Goal: Transaction & Acquisition: Purchase product/service

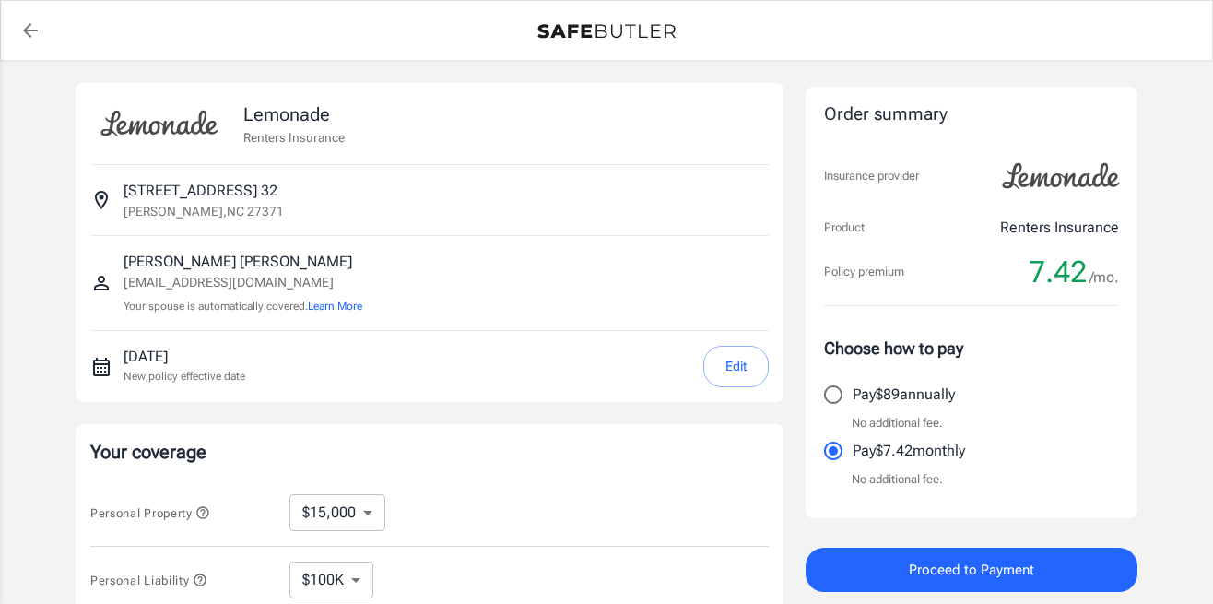
select select "15000"
select select "500"
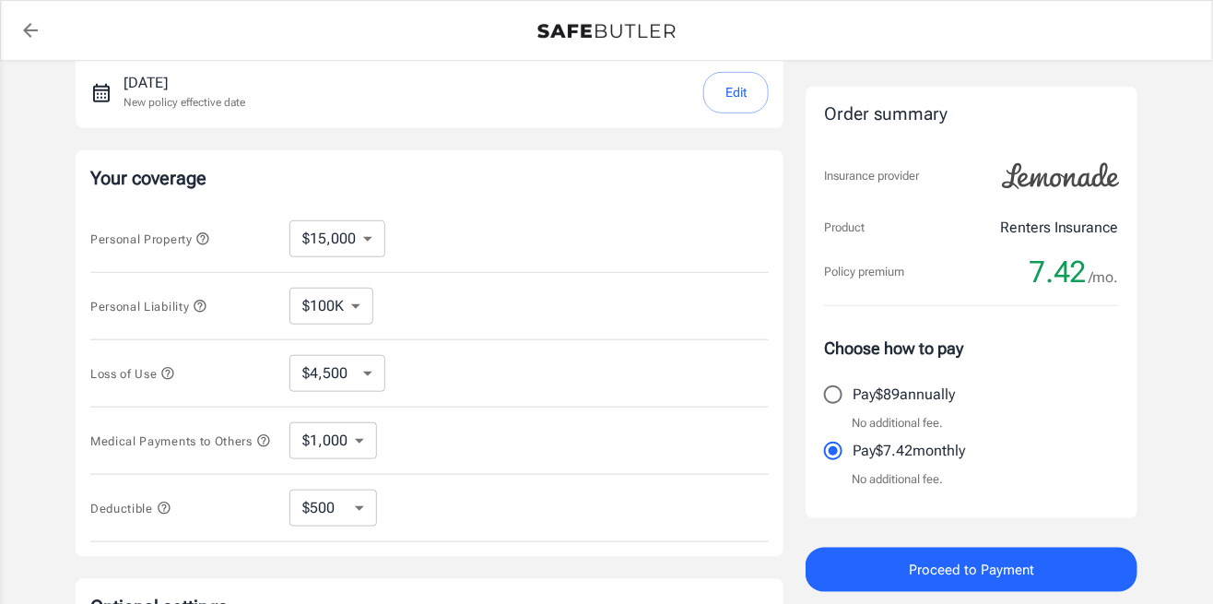
scroll to position [278, 0]
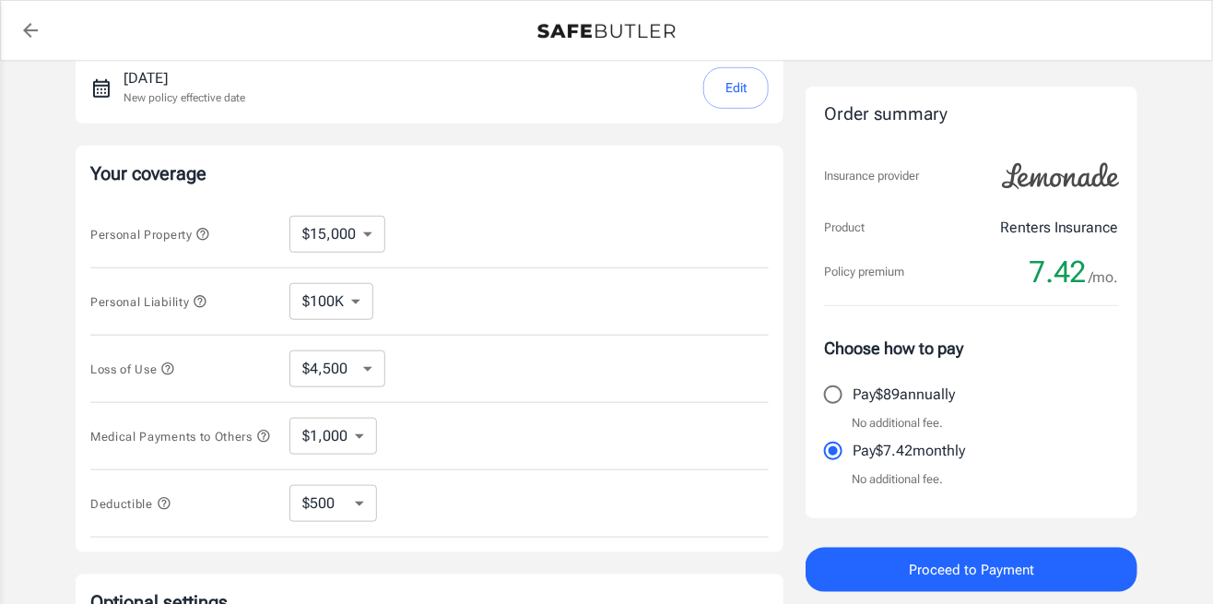
click at [348, 298] on select "$100K $300K $500K" at bounding box center [331, 301] width 84 height 37
click at [490, 258] on div "Personal Property $10,000 $15,000 $20,000 $25,000 $30,000 $40,000 $50,000 $100K…" at bounding box center [429, 234] width 678 height 67
click at [346, 438] on select "$1,000 $3,000 $5,000" at bounding box center [333, 435] width 88 height 37
select select "5000"
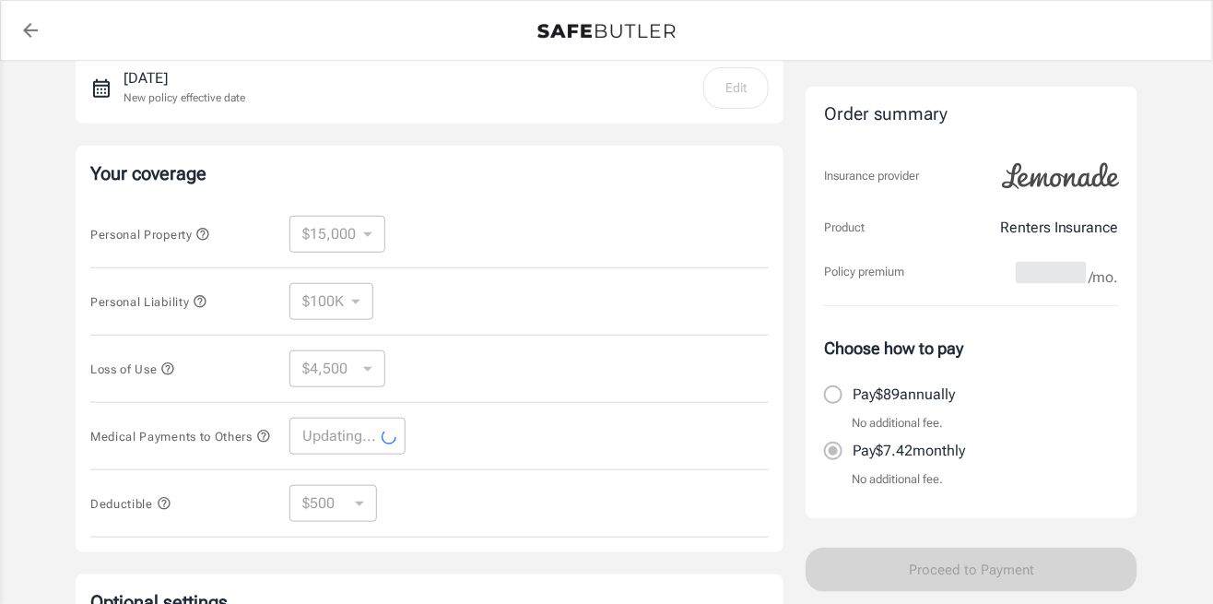
select select "5000"
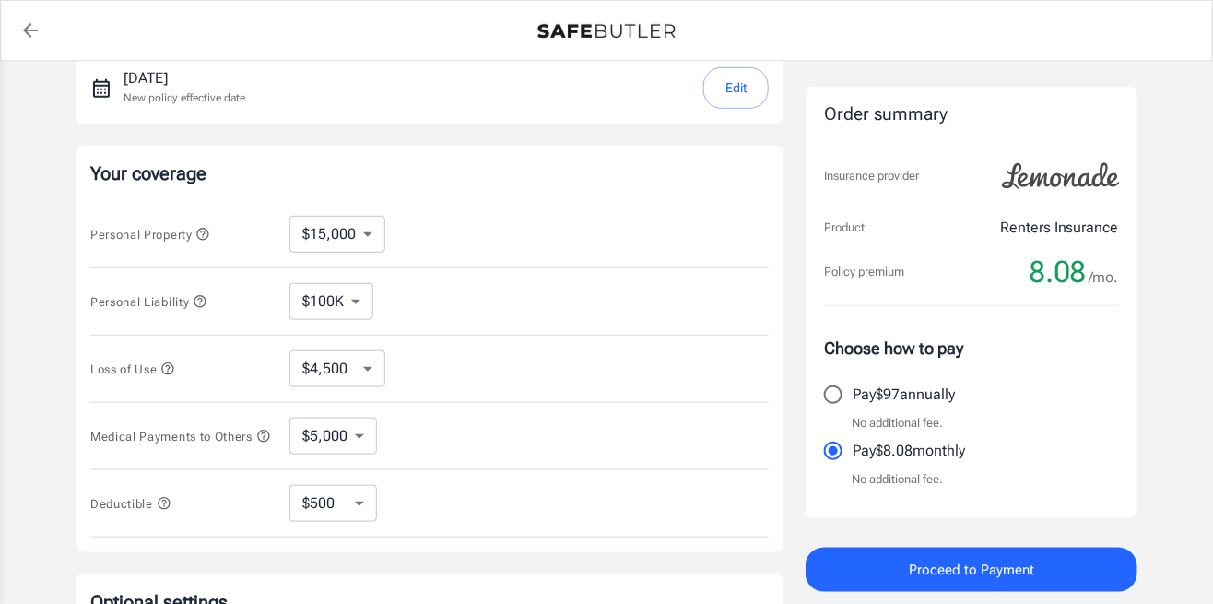
click at [346, 507] on select "$250 $500 $1,000 $2,500" at bounding box center [333, 503] width 88 height 37
select select "250"
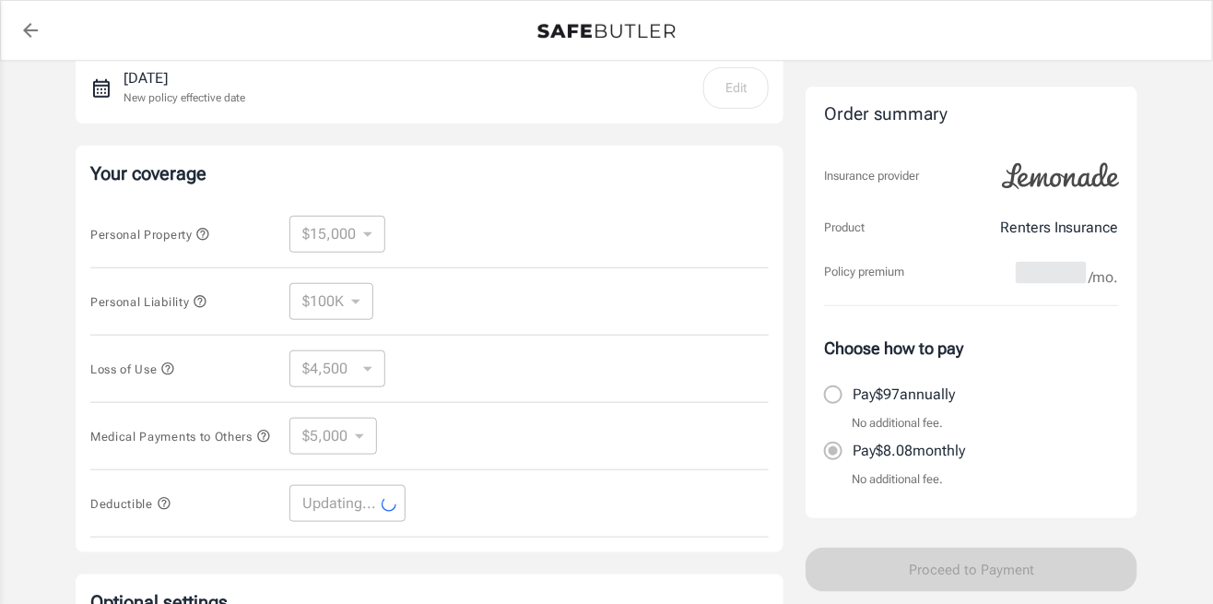
select select "250"
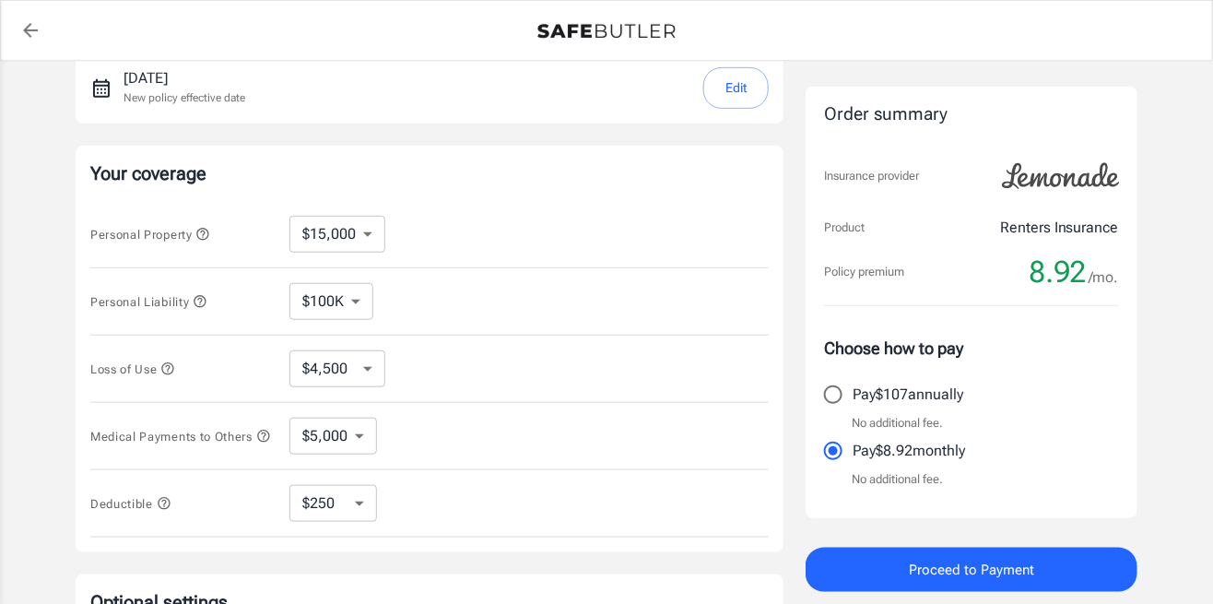
click at [350, 228] on select "$10,000 $15,000 $20,000 $25,000 $30,000 $40,000 $50,000 $100K $150K $200K $250K" at bounding box center [337, 234] width 96 height 37
select select "100000"
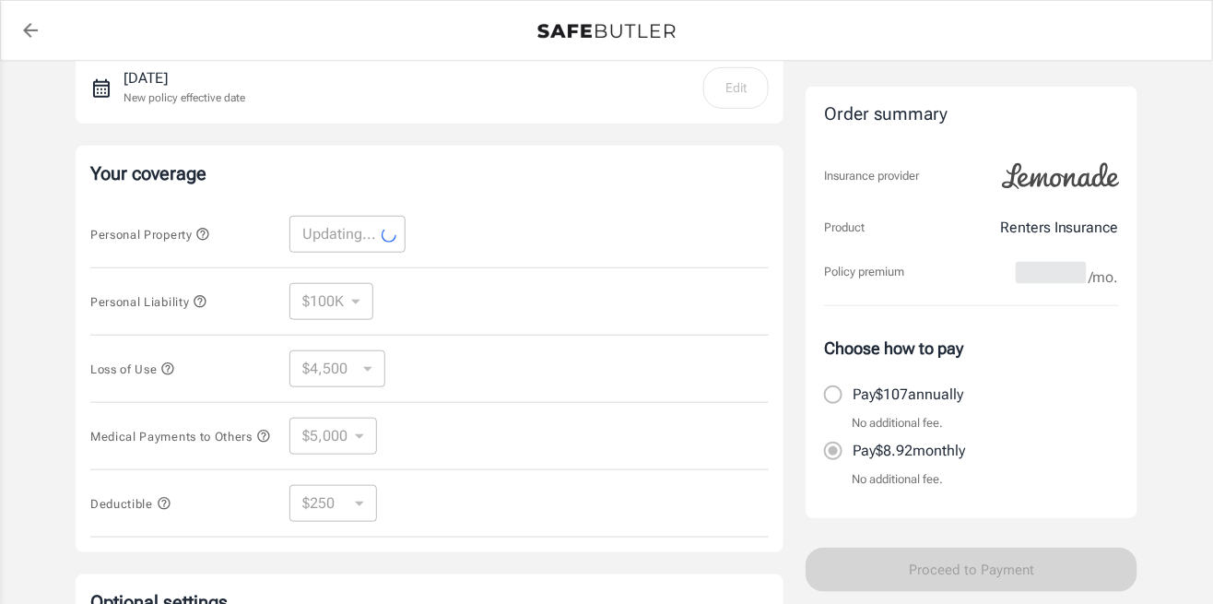
select select "100000"
select select "30000"
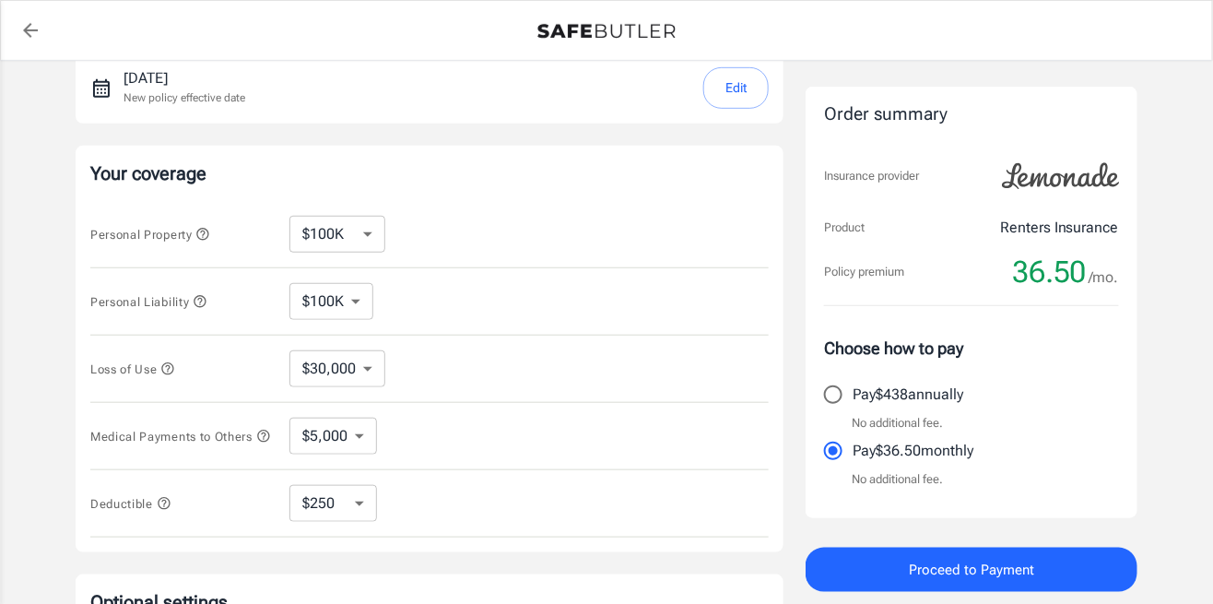
click at [359, 234] on select "$10,000 $15,000 $20,000 $25,000 $30,000 $40,000 $50,000 $100K $150K $200K $250K" at bounding box center [337, 234] width 96 height 37
select select "250000"
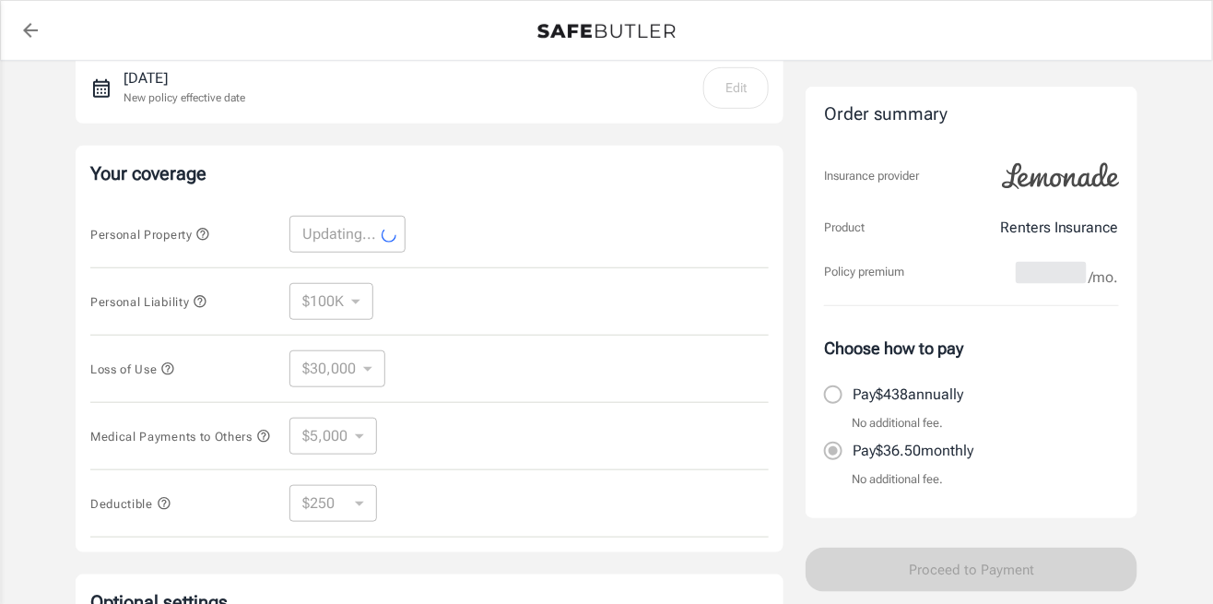
select select "250000"
select select "75000"
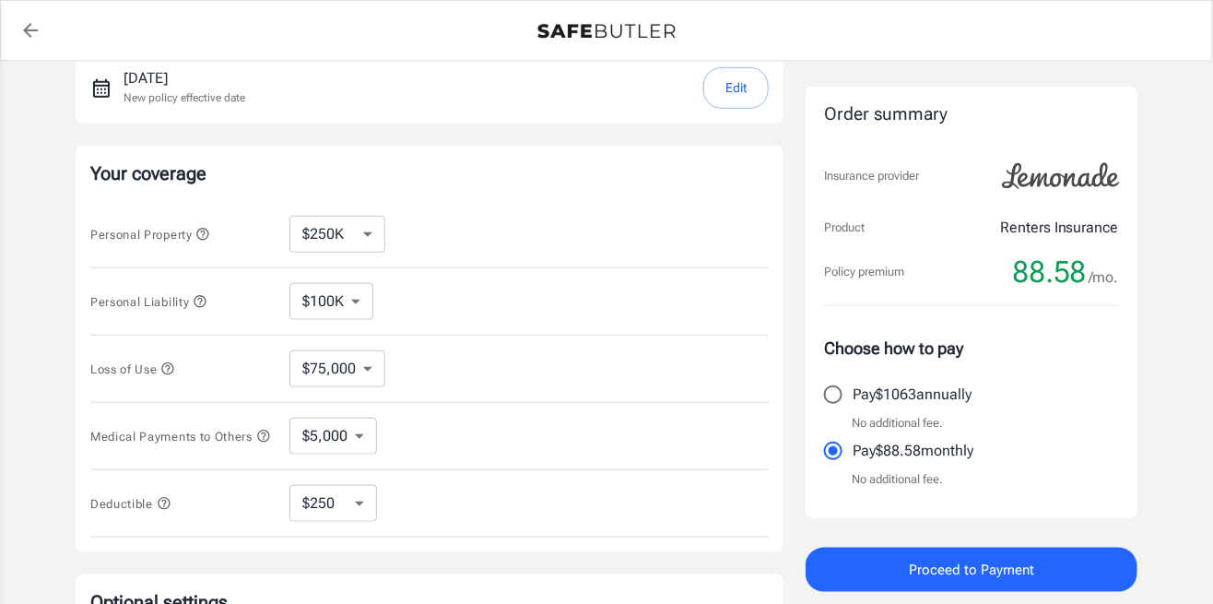
click at [361, 239] on select "$10,000 $15,000 $20,000 $25,000 $30,000 $40,000 $50,000 $100K $150K $200K $250K" at bounding box center [337, 234] width 96 height 37
select select "50000"
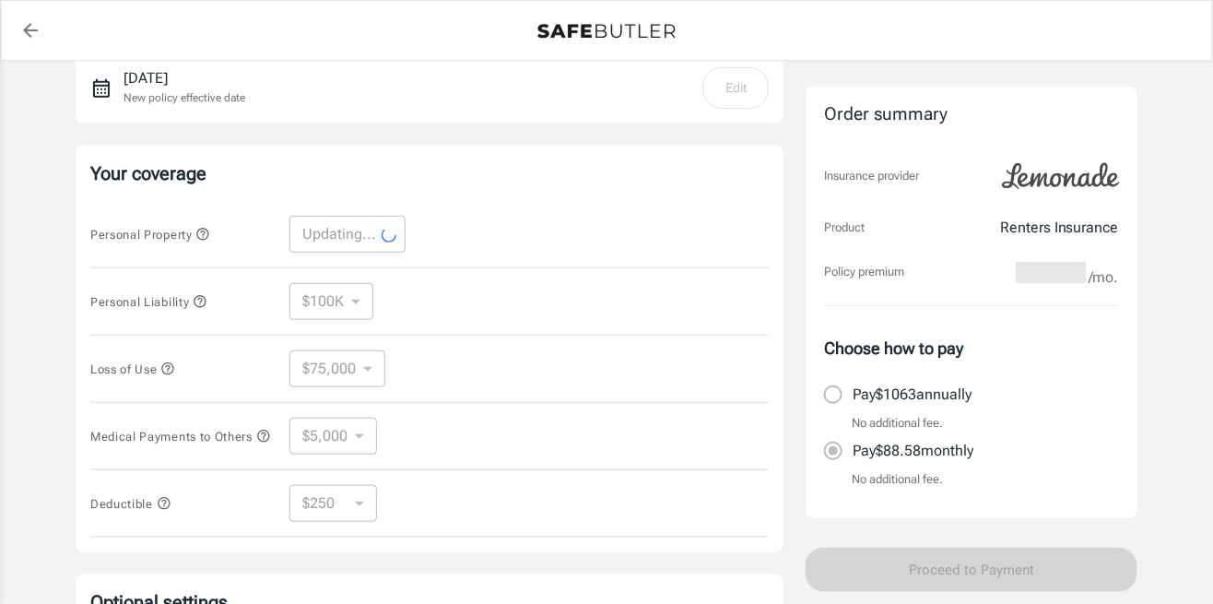
select select "50000"
select select "15000"
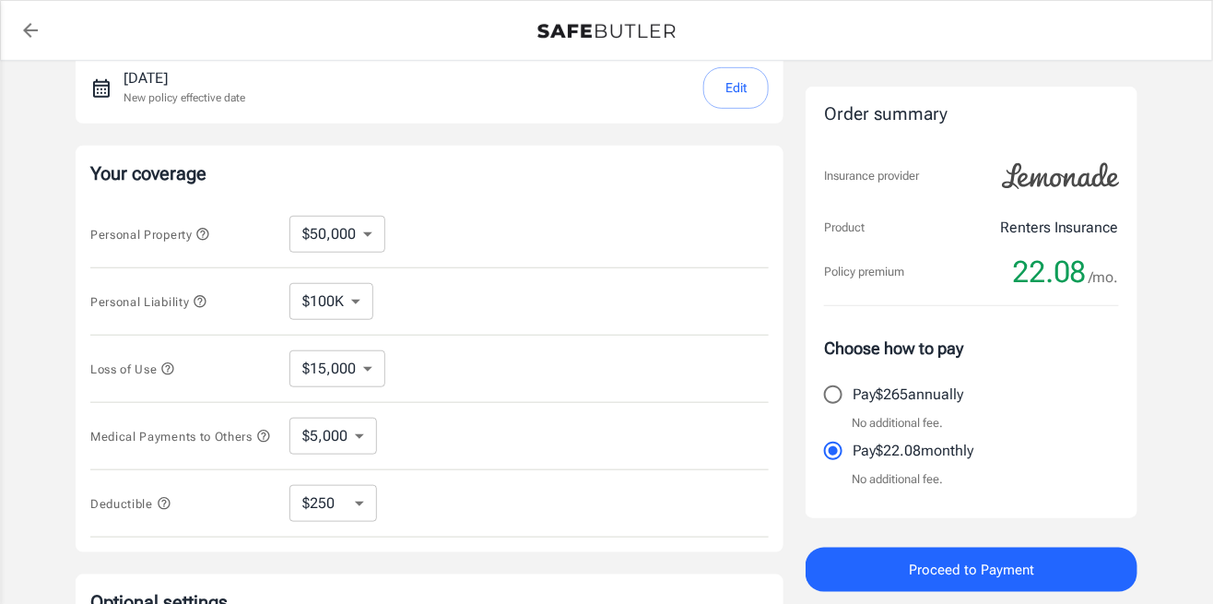
click at [351, 294] on select "$100K $300K $500K" at bounding box center [331, 301] width 84 height 37
click at [289, 283] on select "$100K $300K $500K" at bounding box center [331, 301] width 84 height 37
click at [356, 361] on select "$15,000 $21,000 $30,000 $42,000 $57,000 $78,000 $105K $141K $189K $198K" at bounding box center [337, 368] width 96 height 37
click at [289, 350] on select "$15,000 $21,000 $30,000 $42,000 $57,000 $78,000 $105K $141K $189K $198K" at bounding box center [337, 368] width 96 height 37
click at [256, 443] on icon "button" at bounding box center [263, 436] width 15 height 15
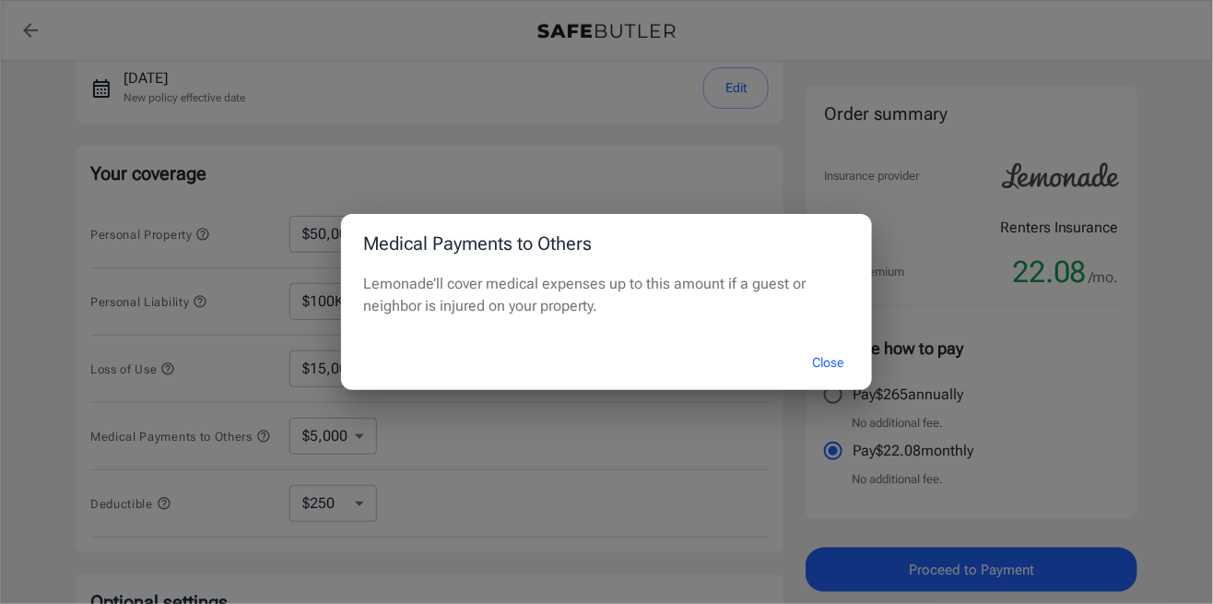
click at [828, 382] on button "Close" at bounding box center [828, 363] width 74 height 40
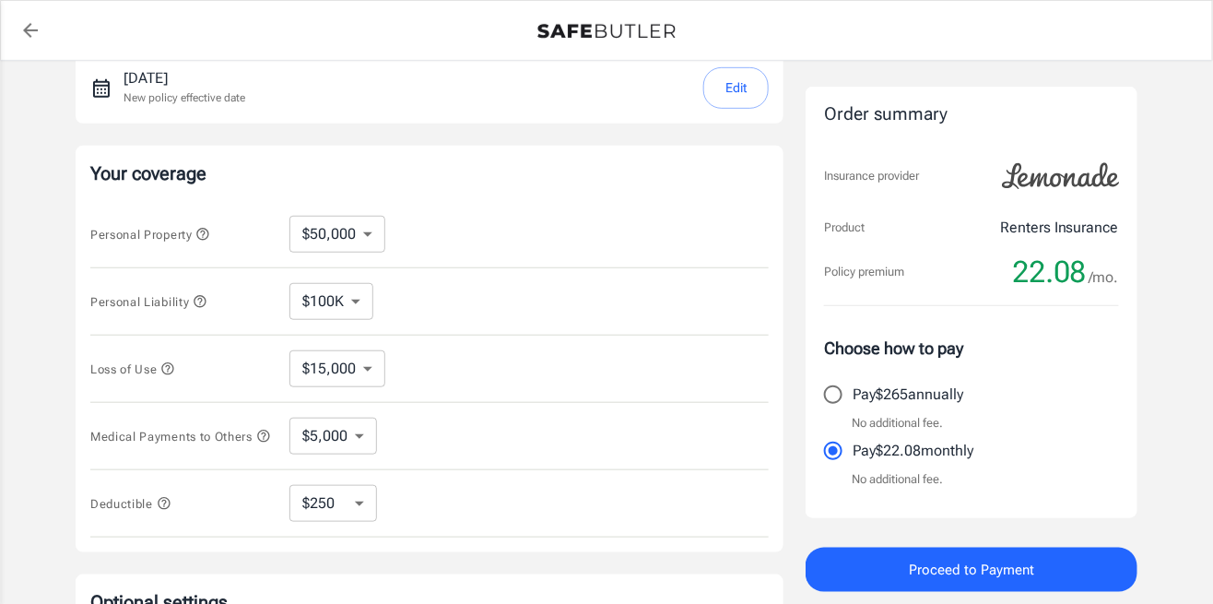
click at [178, 510] on span "Deductible" at bounding box center [182, 502] width 184 height 23
click at [166, 507] on icon "button" at bounding box center [164, 503] width 12 height 12
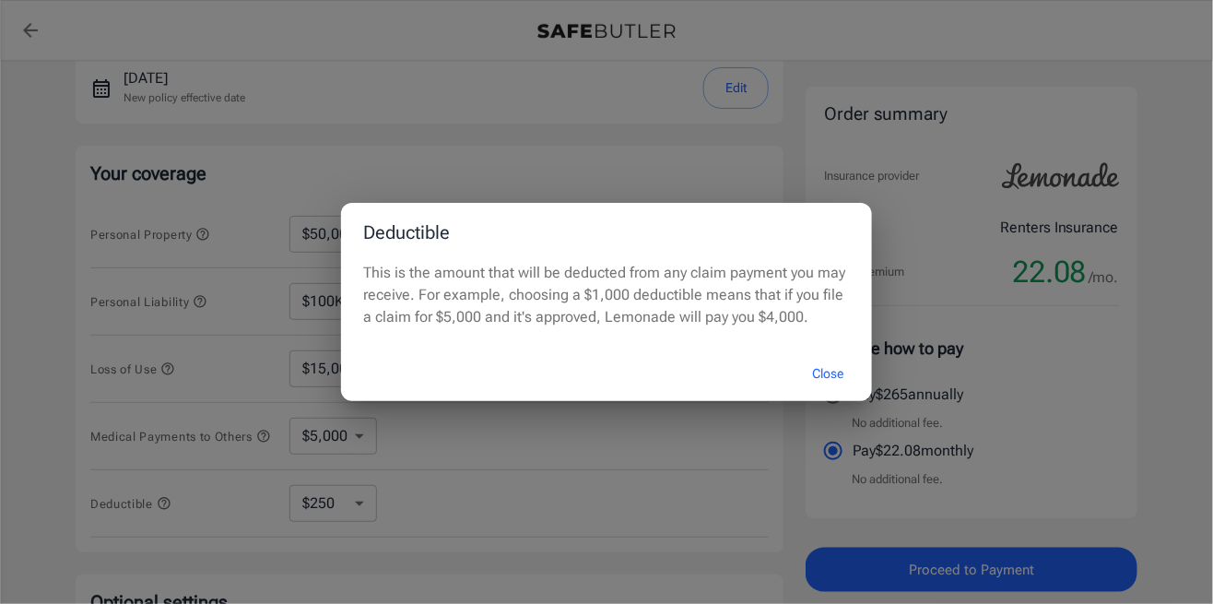
click at [828, 393] on button "Close" at bounding box center [828, 374] width 74 height 40
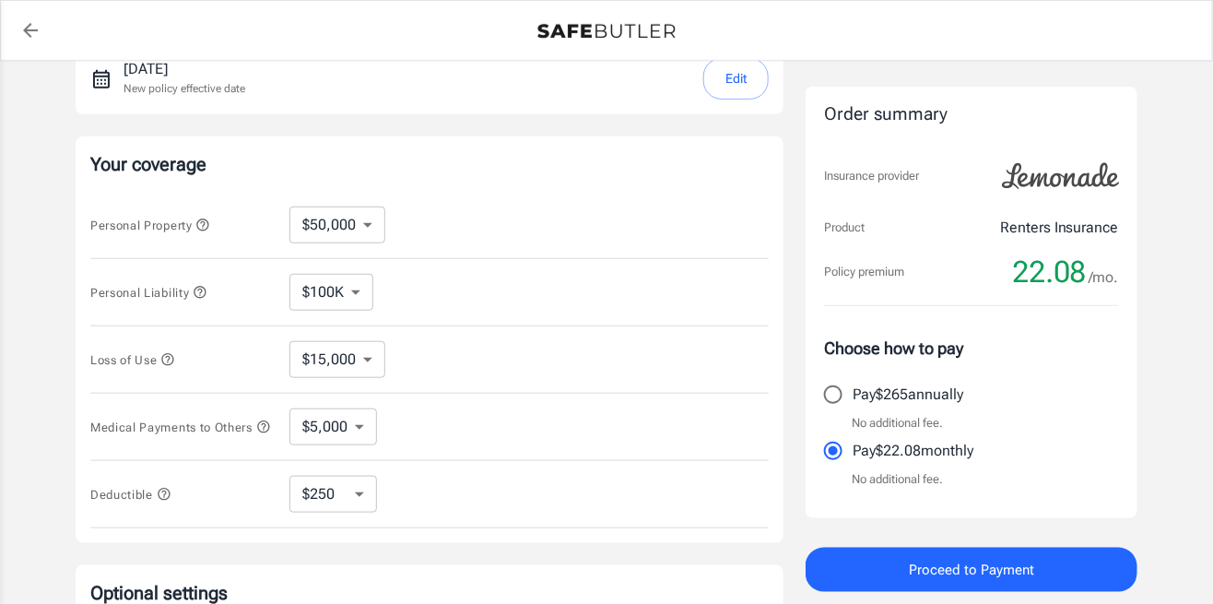
scroll to position [264, 0]
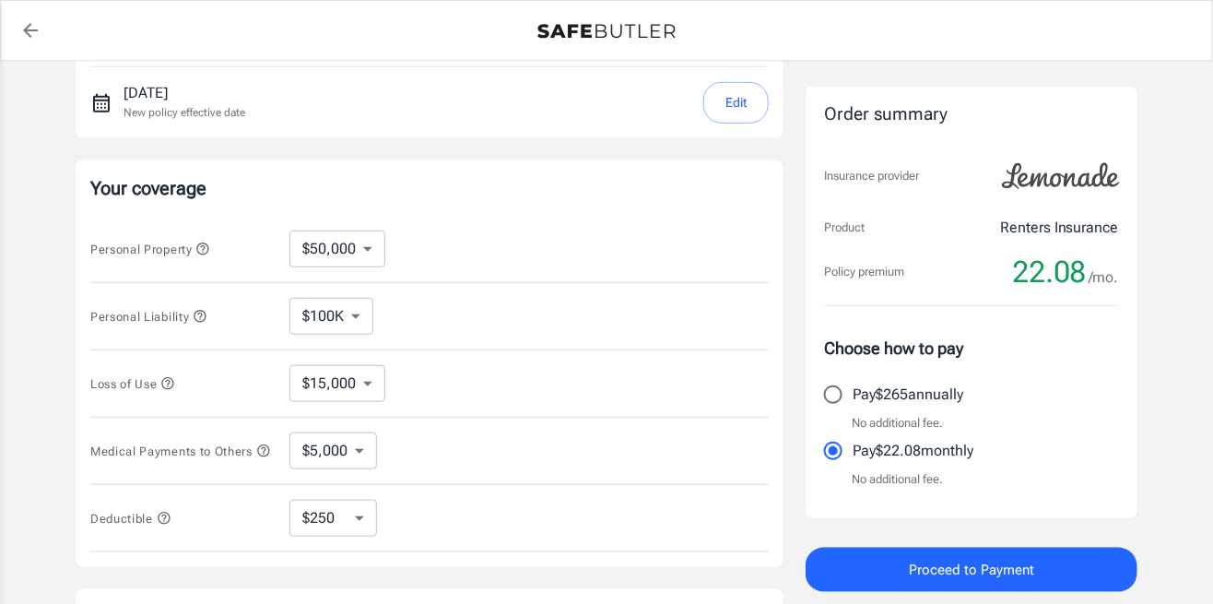
click at [355, 316] on select "$100K $300K $500K" at bounding box center [331, 316] width 84 height 37
click at [509, 227] on div "Personal Property $10,000 $15,000 $20,000 $25,000 $30,000 $40,000 $50,000 $100K…" at bounding box center [429, 249] width 678 height 67
click at [371, 235] on select "$10,000 $15,000 $20,000 $25,000 $30,000 $40,000 $50,000 $100K $150K $200K $250K" at bounding box center [337, 248] width 96 height 37
click at [485, 229] on div "Personal Property $10,000 $15,000 $20,000 $25,000 $30,000 $40,000 $50,000 $100K…" at bounding box center [429, 249] width 678 height 67
click at [347, 322] on select "$100K $300K $500K" at bounding box center [331, 316] width 84 height 37
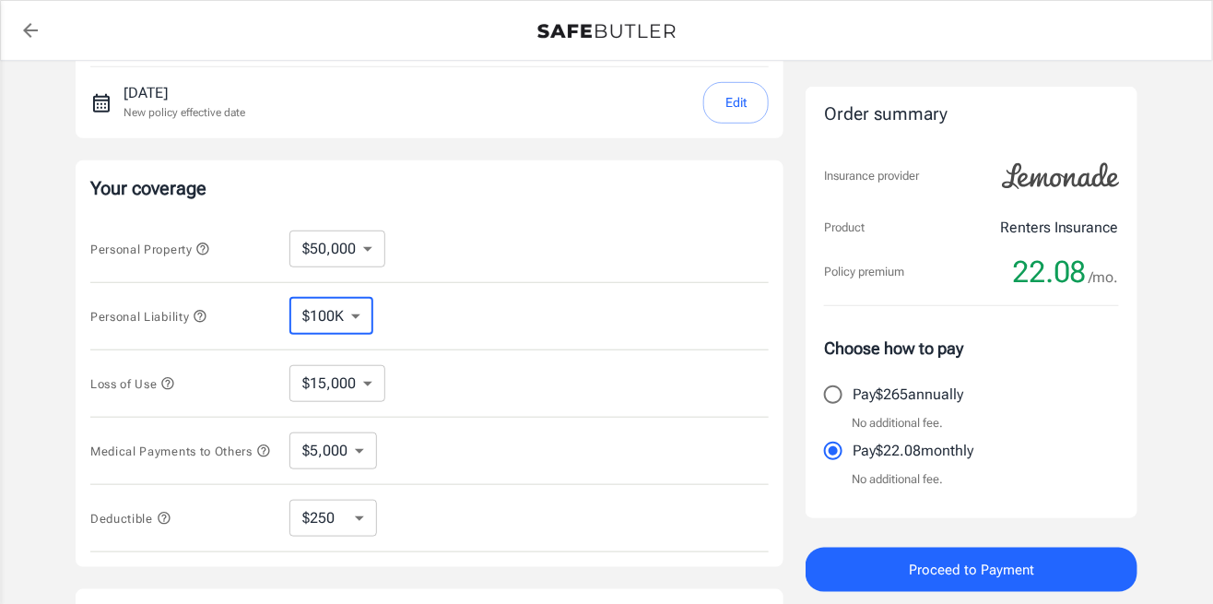
click at [495, 201] on div "Your coverage Personal Property $10,000 $15,000 $20,000 $25,000 $30,000 $40,000…" at bounding box center [430, 363] width 708 height 406
click at [346, 370] on select "$15,000 $21,000 $30,000 $42,000 $57,000 $78,000 $105K $141K $189K $198K" at bounding box center [337, 383] width 96 height 37
click at [540, 198] on div "Your coverage Personal Property $10,000 $15,000 $20,000 $25,000 $30,000 $40,000…" at bounding box center [430, 363] width 708 height 406
click at [367, 434] on select "$1,000 $3,000 $5,000" at bounding box center [333, 450] width 88 height 37
click at [289, 432] on select "$1,000 $3,000 $5,000" at bounding box center [333, 450] width 88 height 37
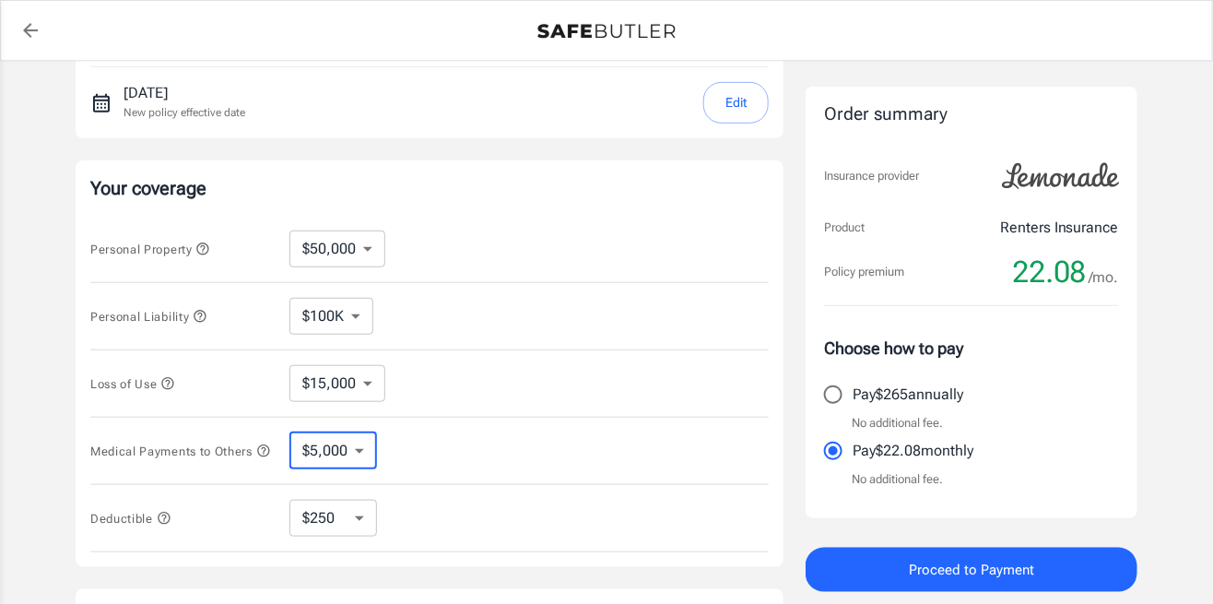
click at [357, 451] on select "$1,000 $3,000 $5,000" at bounding box center [333, 450] width 88 height 37
select select "3000"
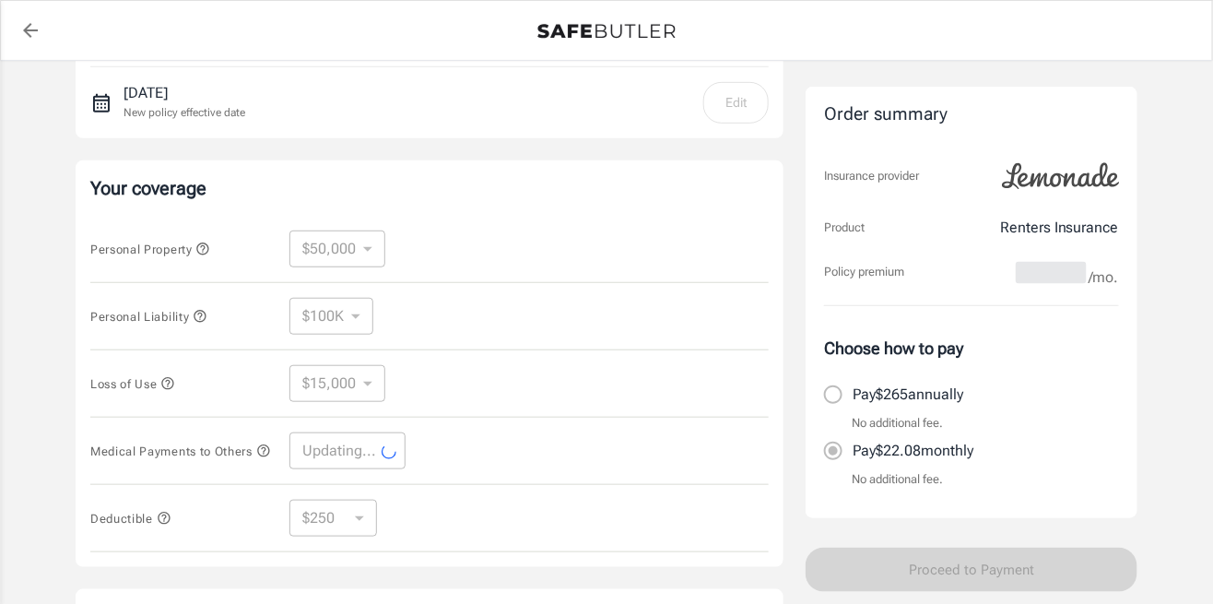
select select "3000"
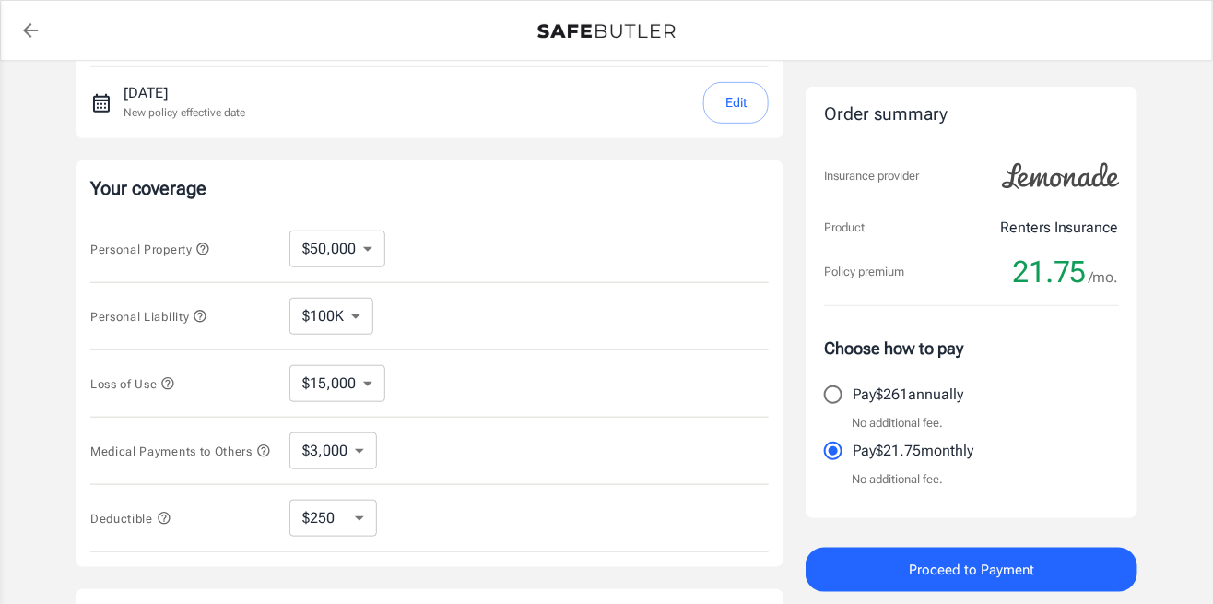
click at [354, 524] on select "$250 $500 $1,000 $2,500" at bounding box center [333, 517] width 88 height 37
select select "500"
click at [335, 531] on select "$250 $500 $1,000 $2,500" at bounding box center [333, 517] width 88 height 37
select select "1000"
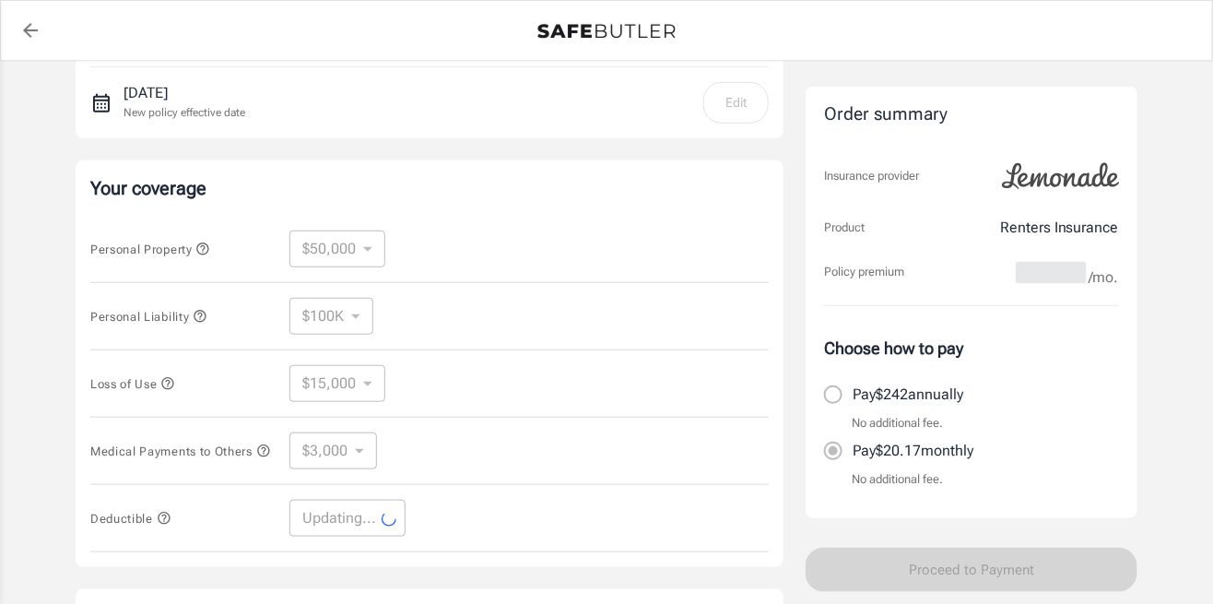
select select "1000"
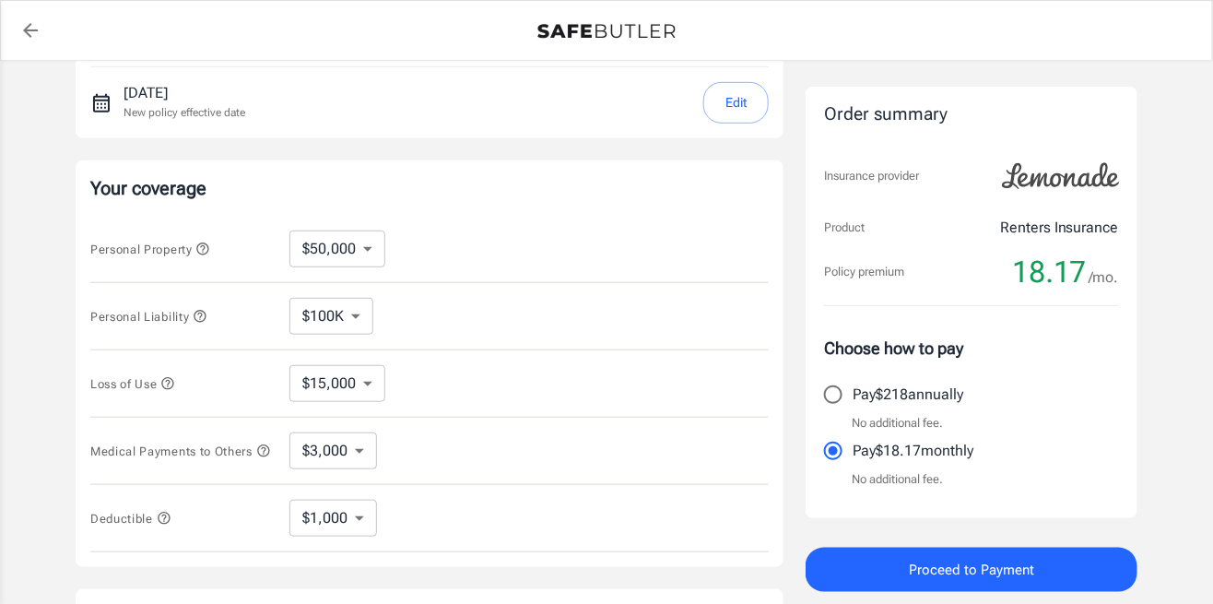
click at [367, 252] on select "$10,000 $15,000 $20,000 $25,000 $30,000 $40,000 $50,000 $100K $150K $200K $250K" at bounding box center [337, 248] width 96 height 37
select select "100000"
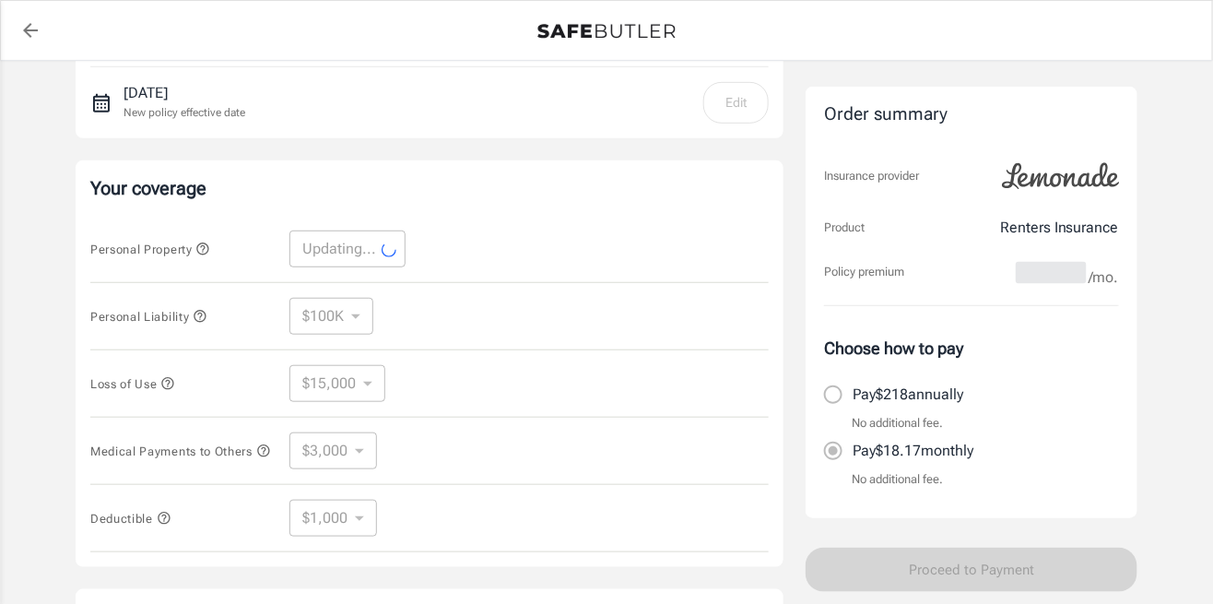
select select "100000"
select select "30000"
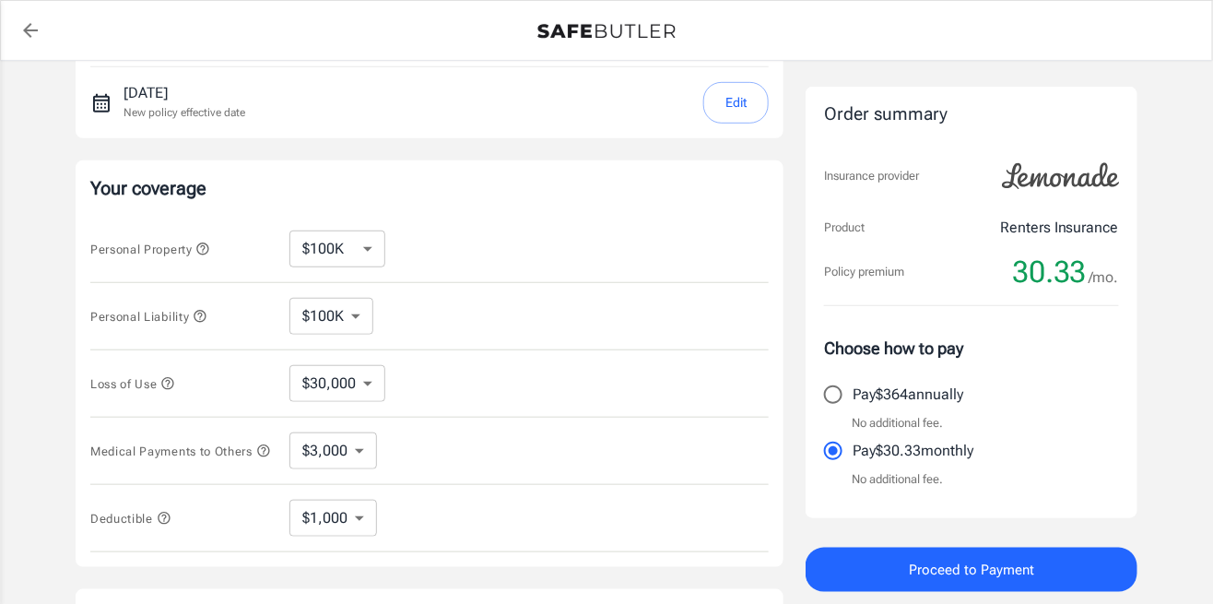
click at [360, 245] on select "$10,000 $15,000 $20,000 $25,000 $30,000 $40,000 $50,000 $100K $150K $200K $250K" at bounding box center [337, 248] width 96 height 37
click at [289, 230] on select "$10,000 $15,000 $20,000 $25,000 $30,000 $40,000 $50,000 $100K $150K $200K $250K" at bounding box center [337, 248] width 96 height 37
click at [370, 245] on select "$10,000 $15,000 $20,000 $25,000 $30,000 $40,000 $50,000 $100K $150K $200K $250K" at bounding box center [337, 248] width 96 height 37
select select "50000"
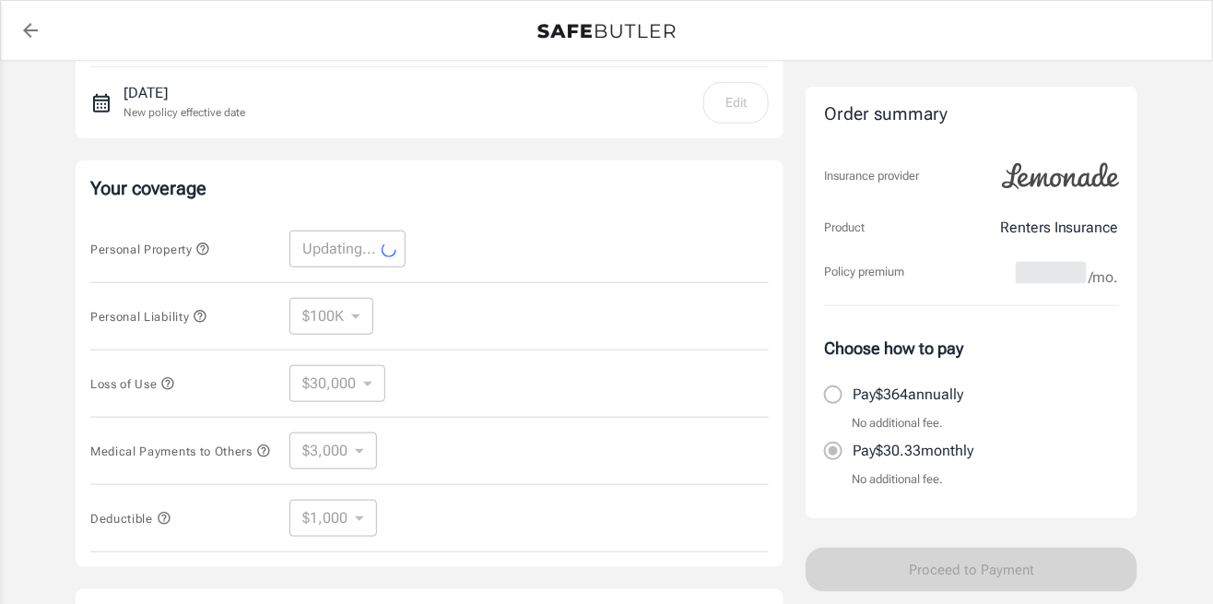
select select "50000"
select select "15000"
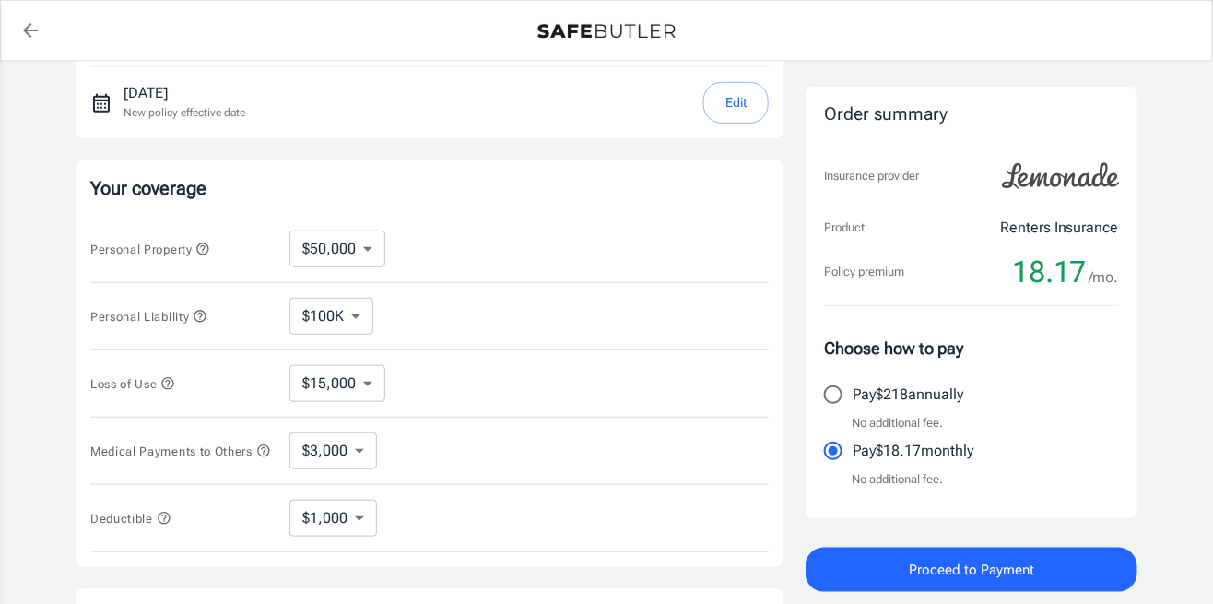
click at [199, 241] on icon "button" at bounding box center [202, 248] width 15 height 15
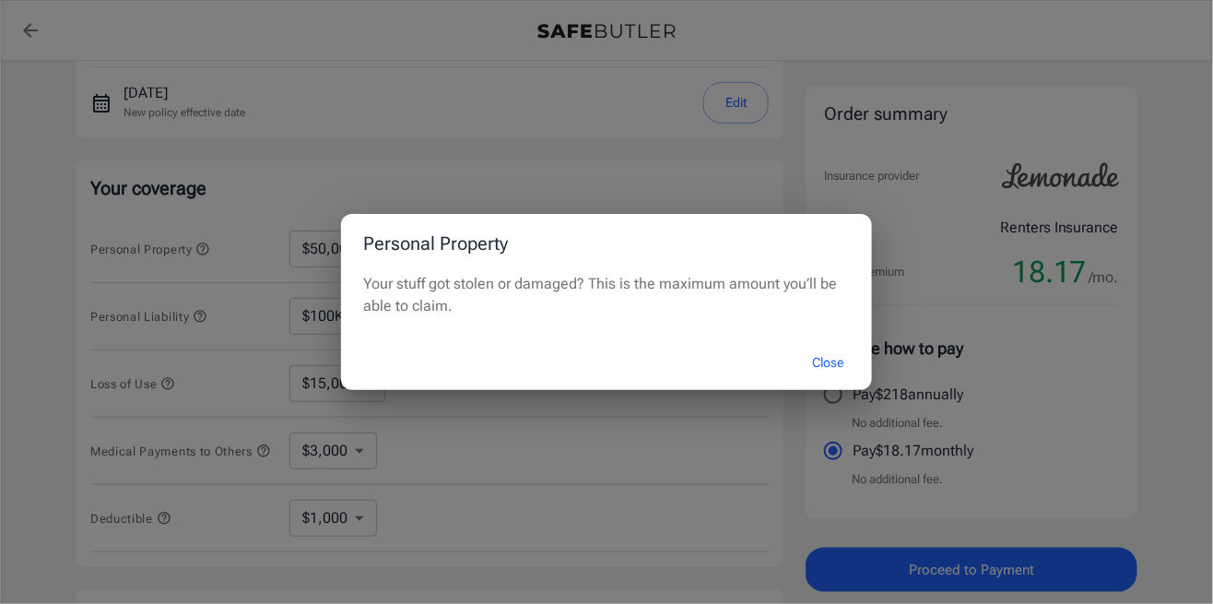
click at [828, 365] on button "Close" at bounding box center [828, 363] width 74 height 40
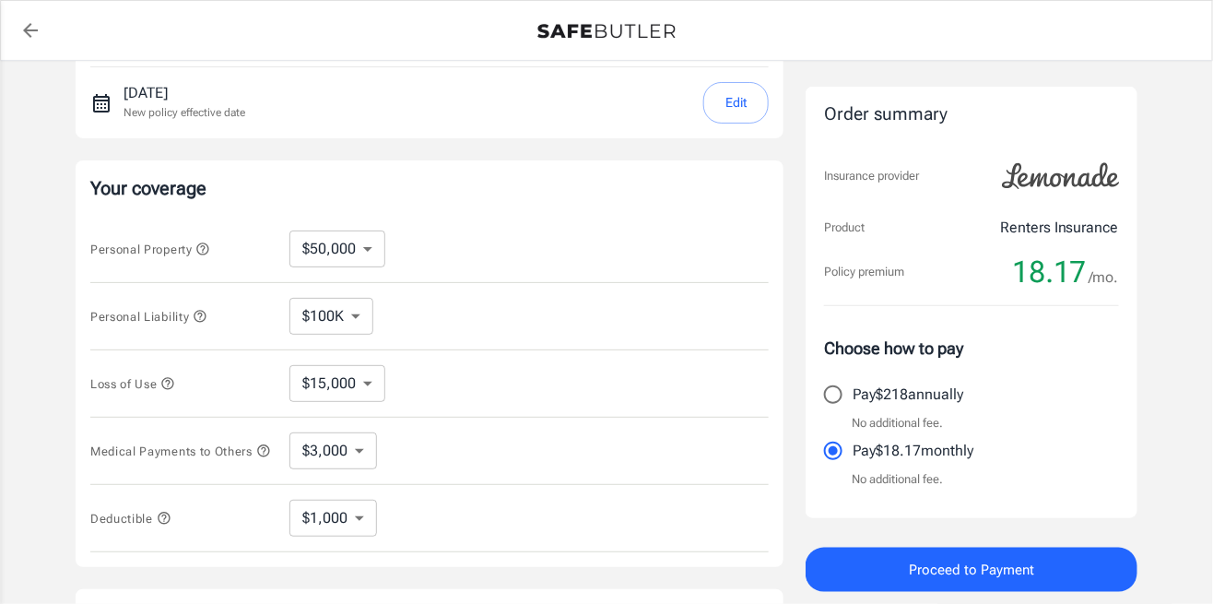
click at [823, 365] on button "Close" at bounding box center [828, 363] width 74 height 40
click at [204, 313] on icon "button" at bounding box center [200, 316] width 12 height 12
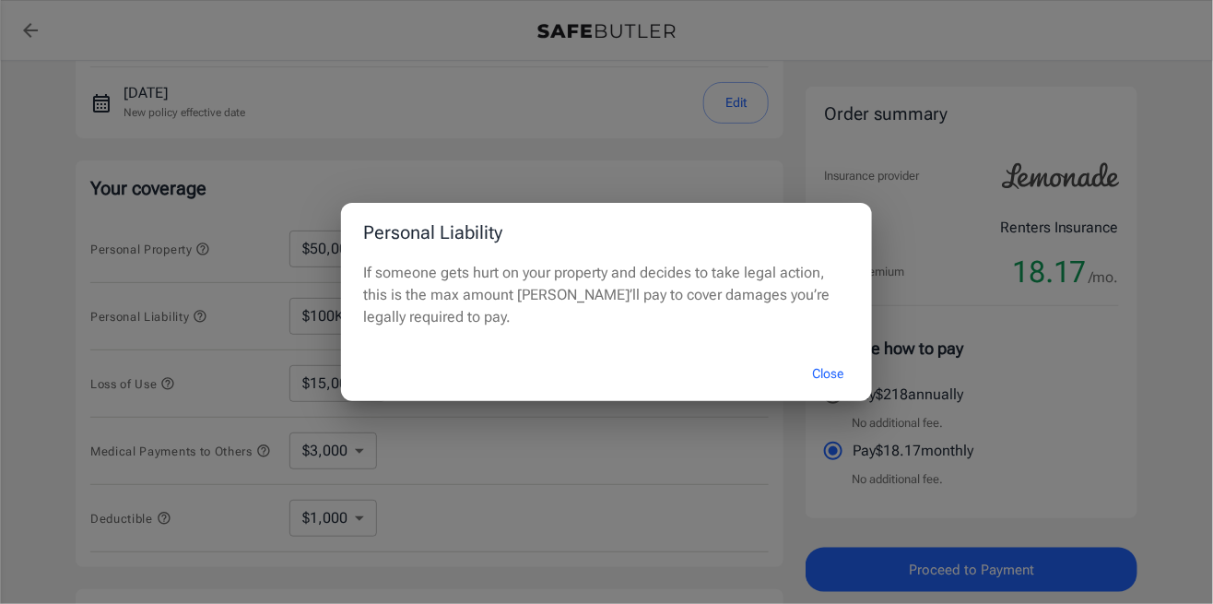
click at [840, 376] on button "Close" at bounding box center [828, 374] width 74 height 40
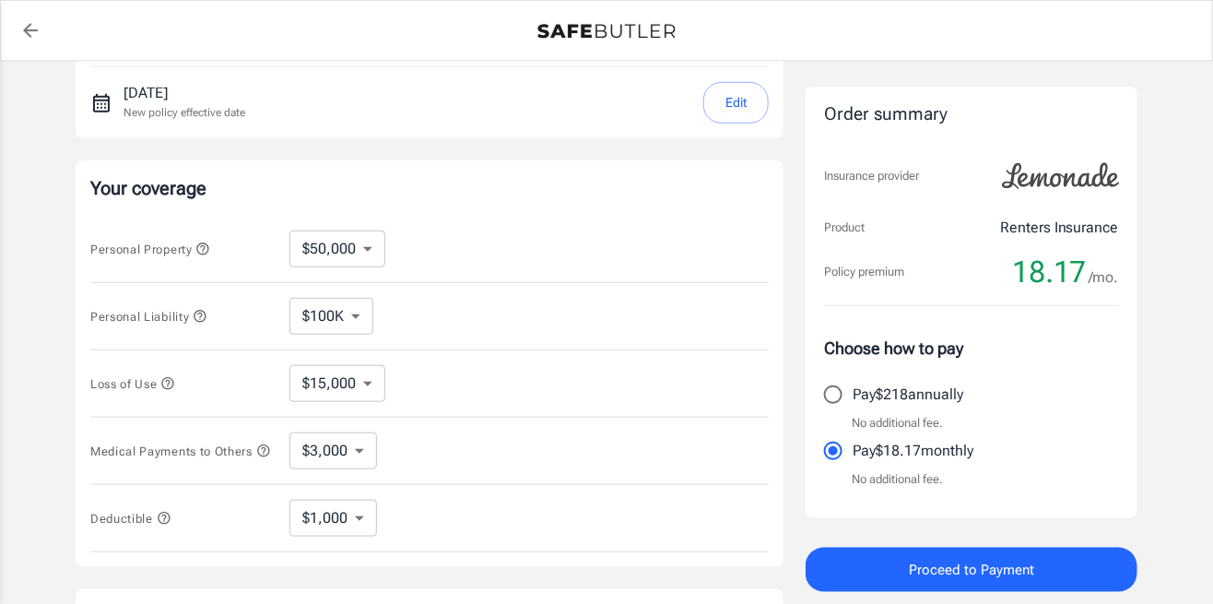
click at [345, 314] on select "$100K $300K $500K" at bounding box center [331, 316] width 84 height 37
click at [289, 298] on select "$100K $300K $500K" at bounding box center [331, 316] width 84 height 37
click at [345, 247] on select "$10,000 $15,000 $20,000 $25,000 $30,000 $40,000 $50,000 $100K $150K $200K $250K" at bounding box center [337, 248] width 96 height 37
select select "100000"
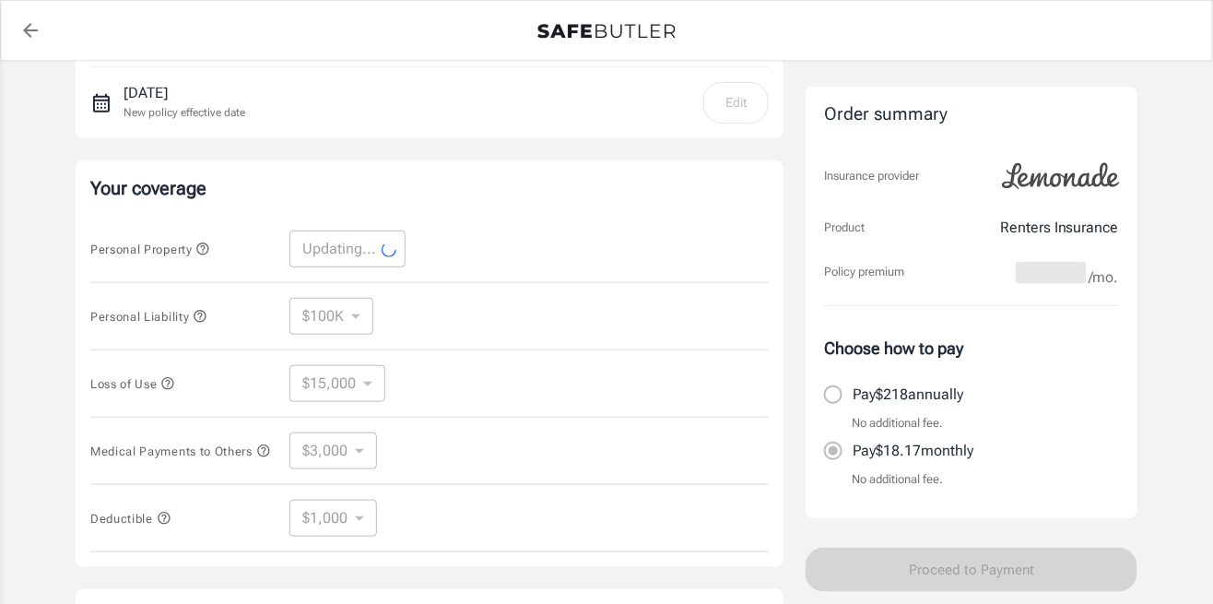
select select "100000"
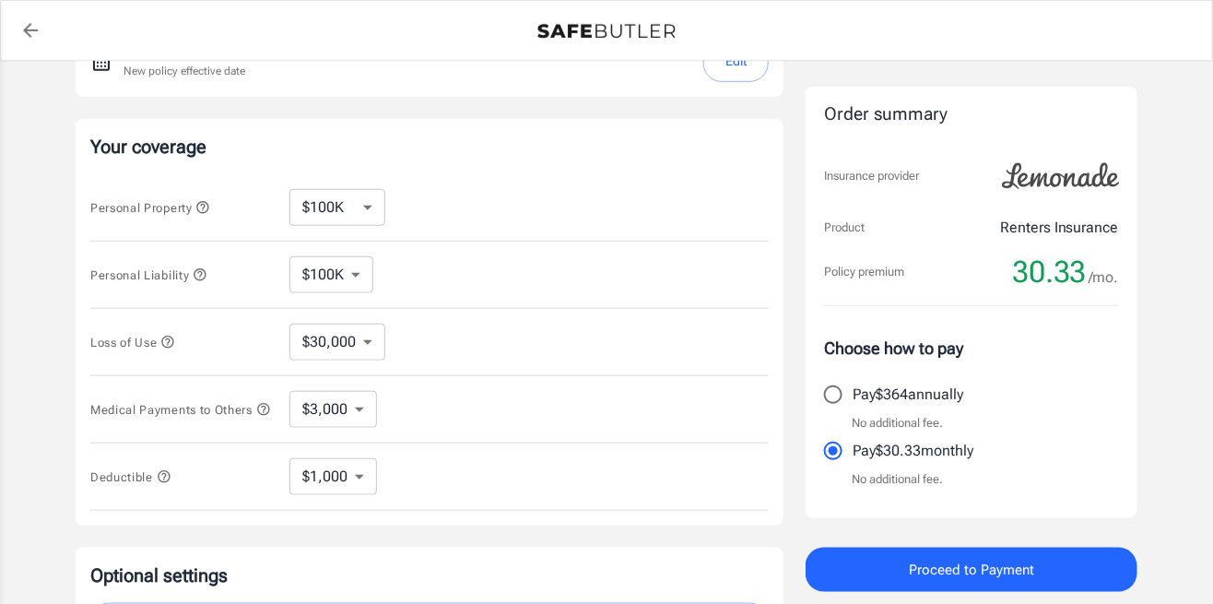
scroll to position [310, 0]
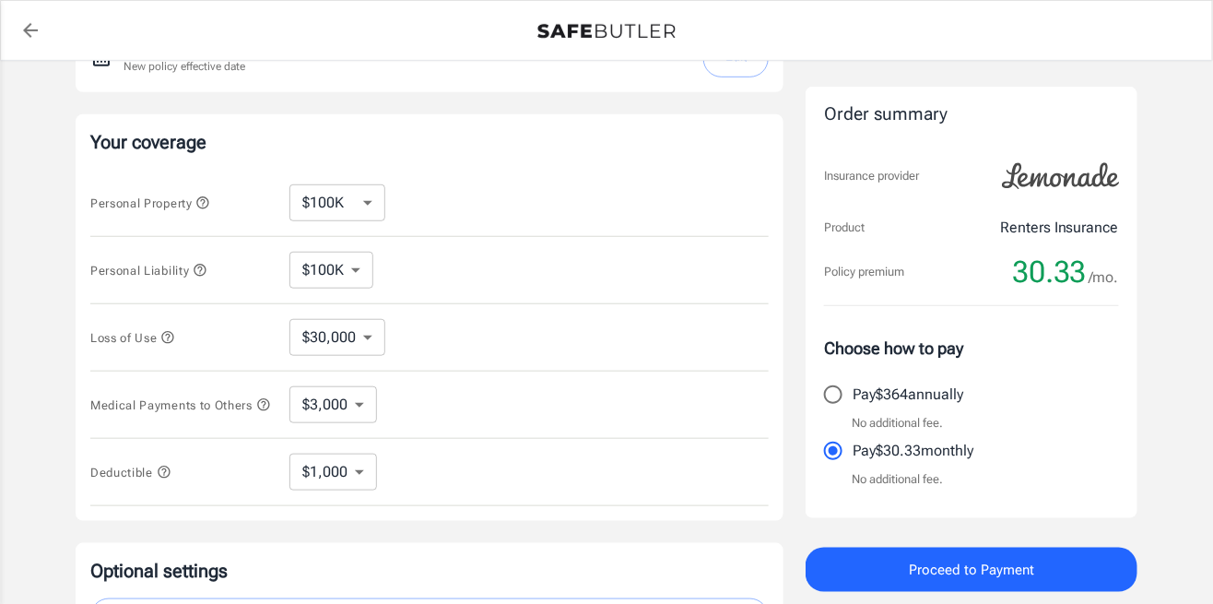
click at [353, 400] on select "$1,000 $3,000 $5,000" at bounding box center [333, 404] width 88 height 37
click at [491, 388] on div "Medical Payments to Others $1,000 $3,000 $5,000 ​" at bounding box center [429, 404] width 678 height 67
click at [370, 335] on select "$30,000 $39,000 $51,000 $63,000 $78,000 $99,000 $123K $153K $189K $198K" at bounding box center [337, 337] width 96 height 37
click at [169, 334] on icon "button" at bounding box center [167, 337] width 15 height 15
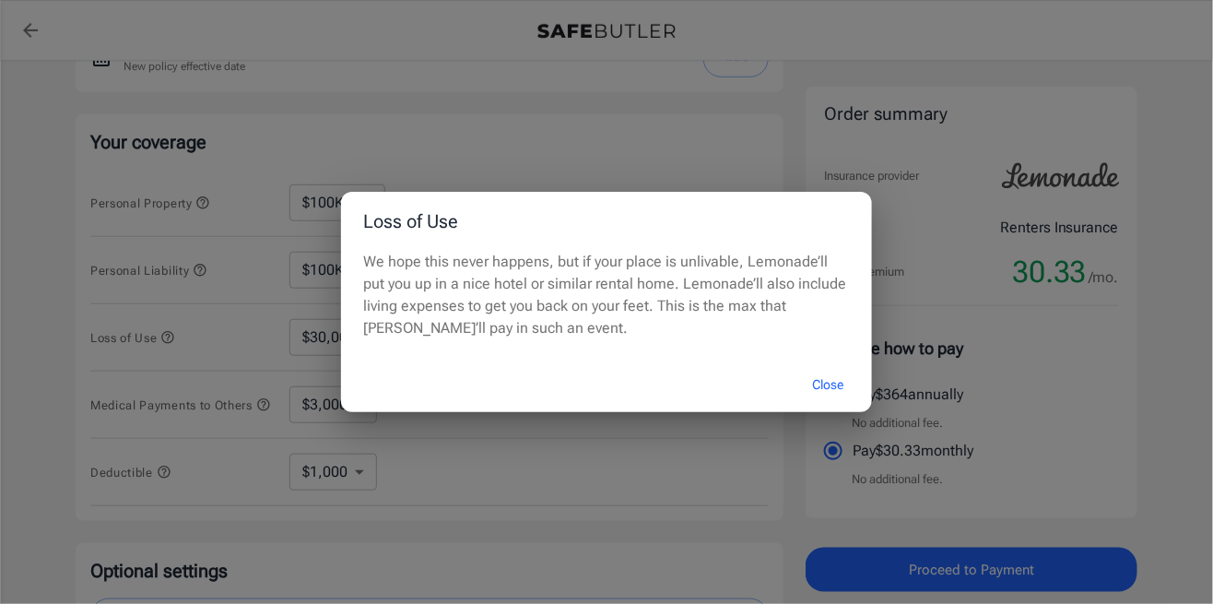
click at [835, 405] on button "Close" at bounding box center [828, 385] width 74 height 40
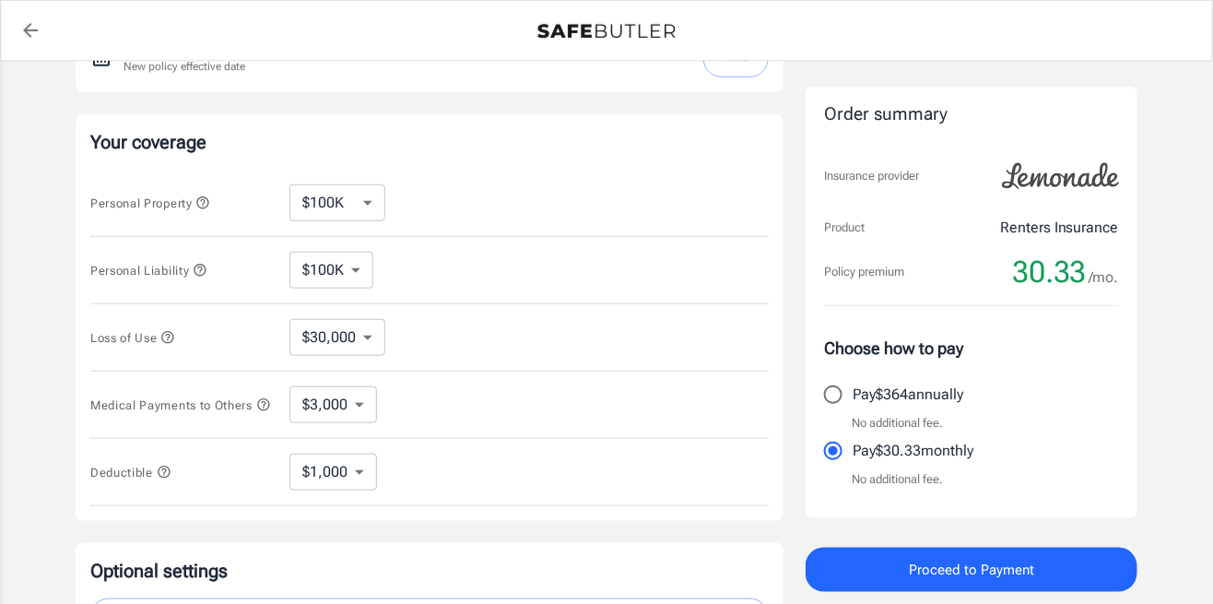
click at [158, 326] on button "Loss of Use" at bounding box center [132, 337] width 85 height 22
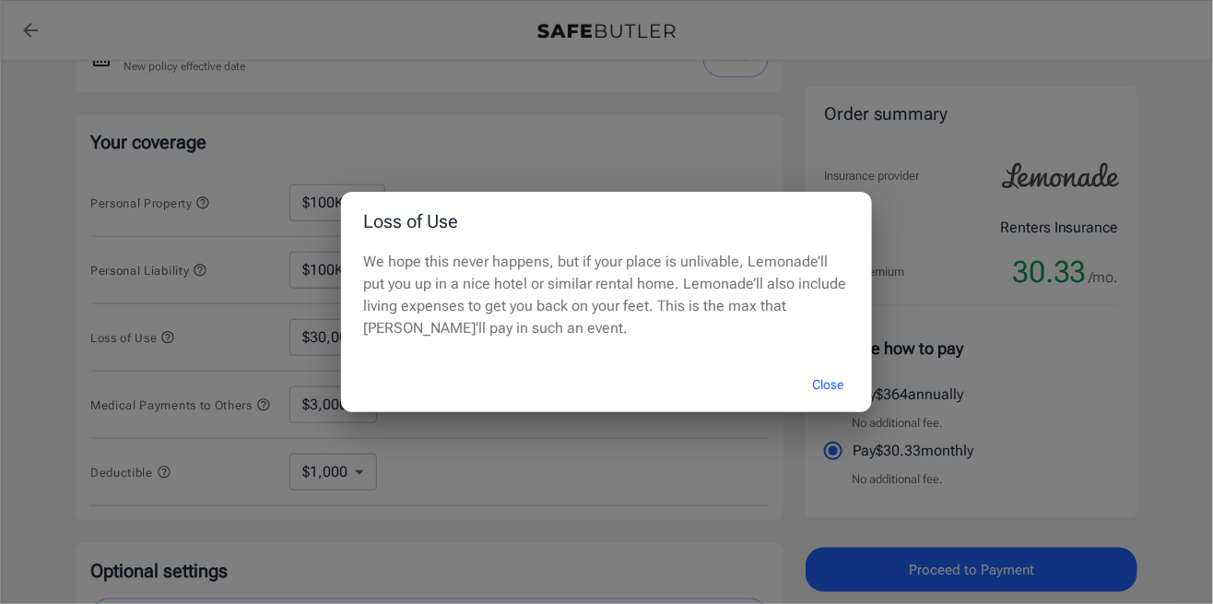
click at [171, 334] on div "Loss of Use We hope this never happens, but if your place is unlivable, Lemonad…" at bounding box center [606, 302] width 1213 height 604
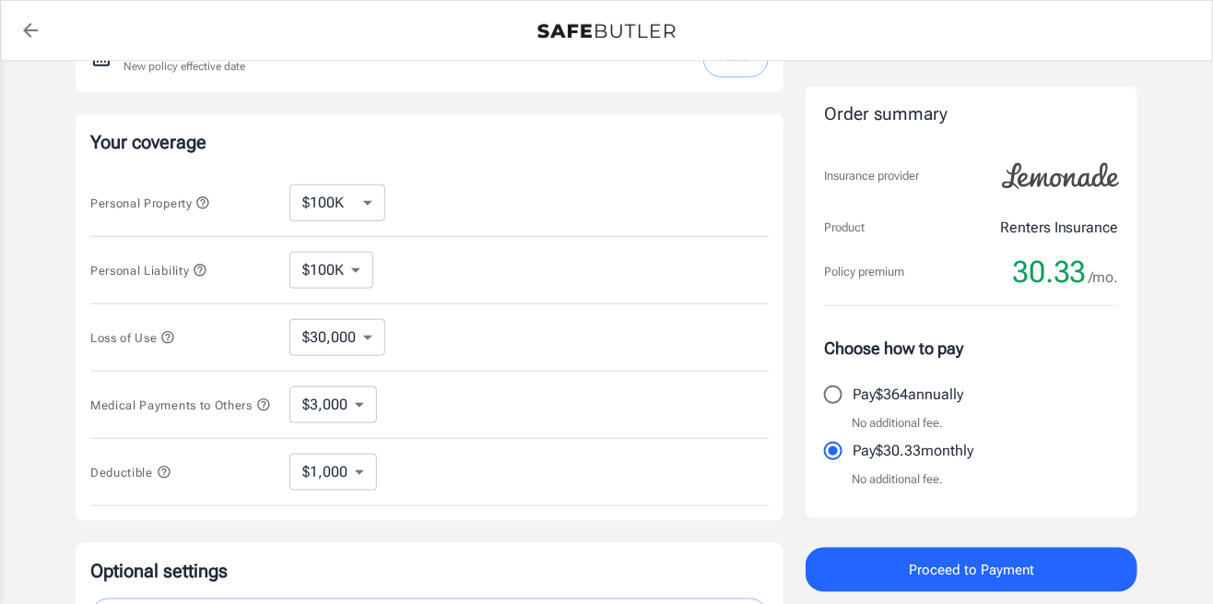
click at [178, 342] on span "Loss of Use" at bounding box center [182, 336] width 184 height 23
click at [167, 332] on icon "button" at bounding box center [167, 337] width 15 height 15
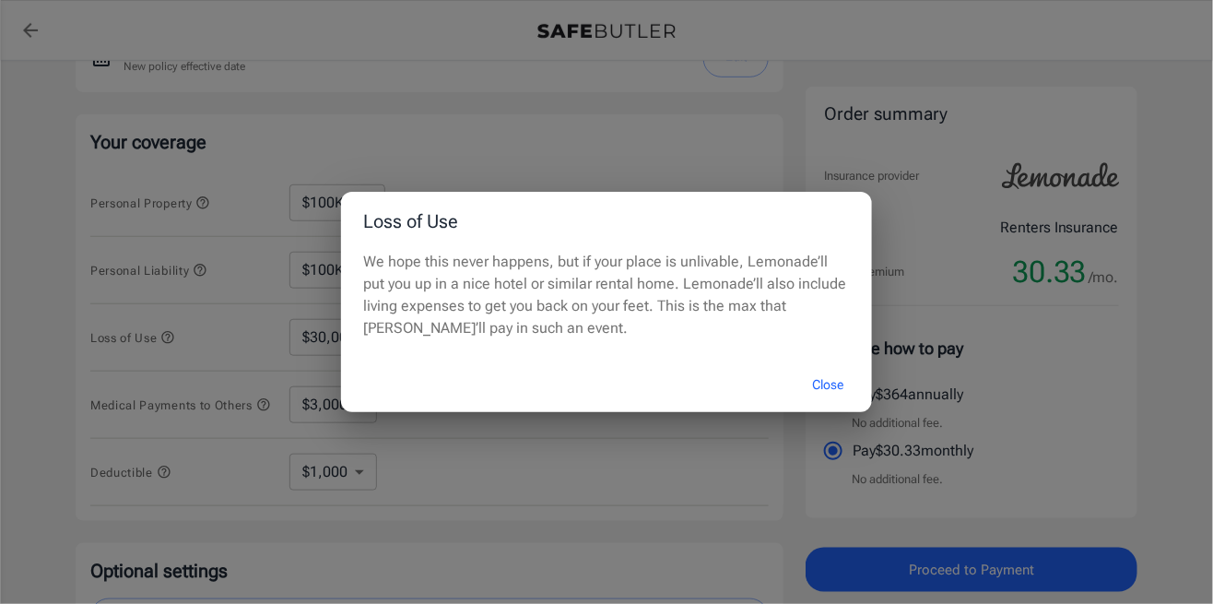
click at [839, 405] on button "Close" at bounding box center [828, 385] width 74 height 40
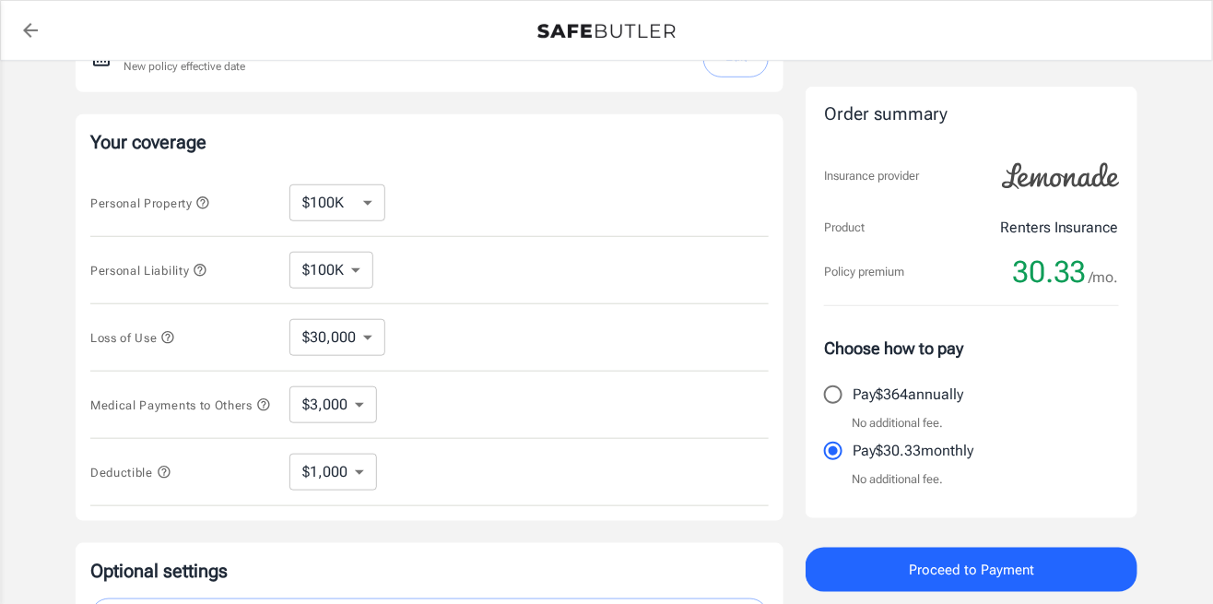
click at [210, 195] on icon "button" at bounding box center [202, 202] width 15 height 15
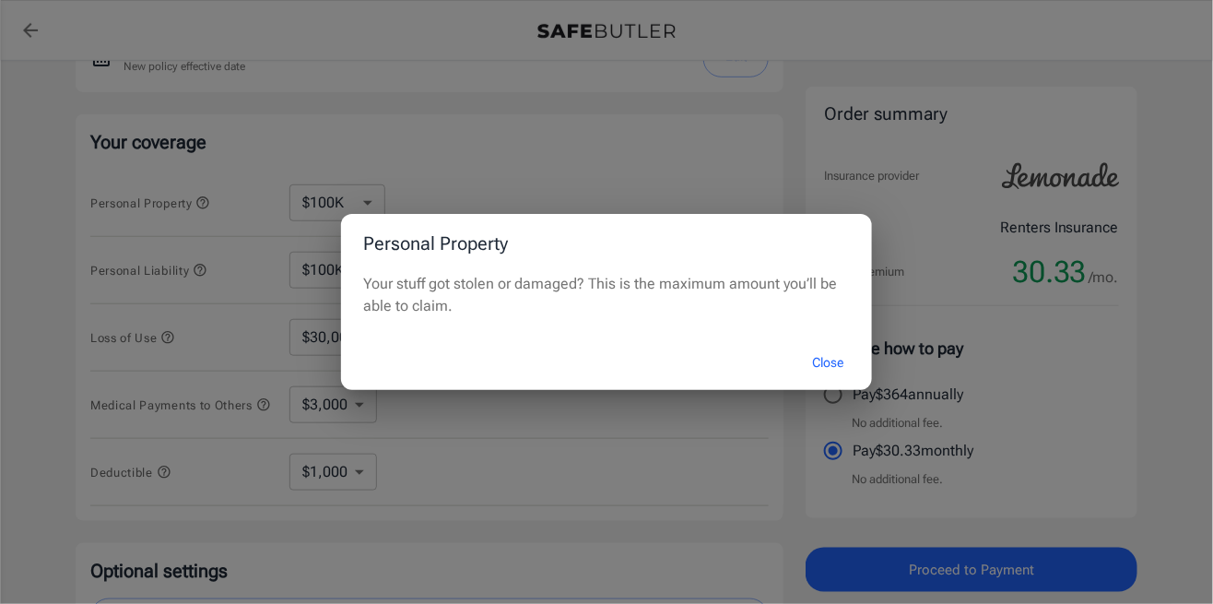
click at [643, 158] on div "Personal Property Your stuff got stolen or damaged? This is the maximum amount …" at bounding box center [606, 302] width 1213 height 604
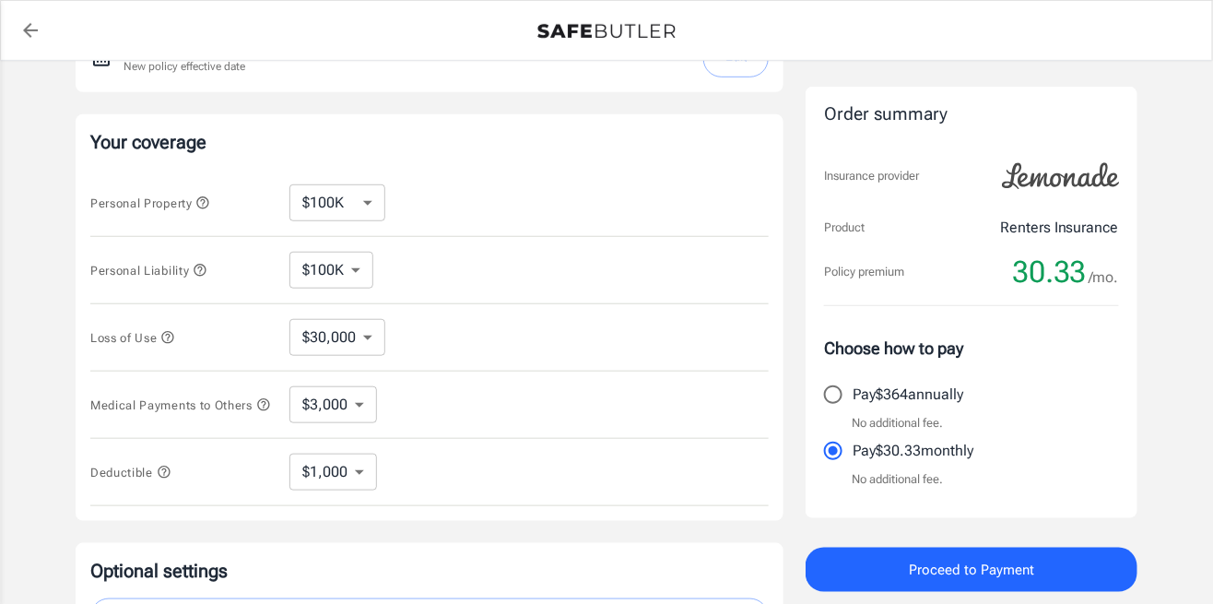
click at [194, 264] on span "Personal Liability" at bounding box center [148, 271] width 117 height 14
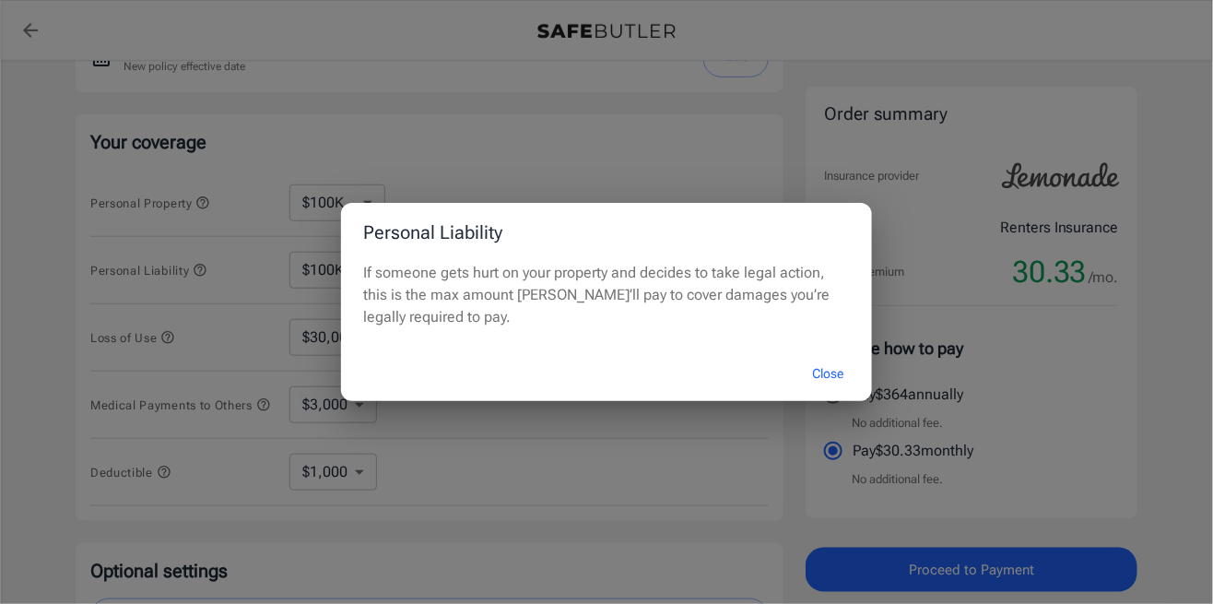
click at [825, 393] on button "Close" at bounding box center [828, 374] width 74 height 40
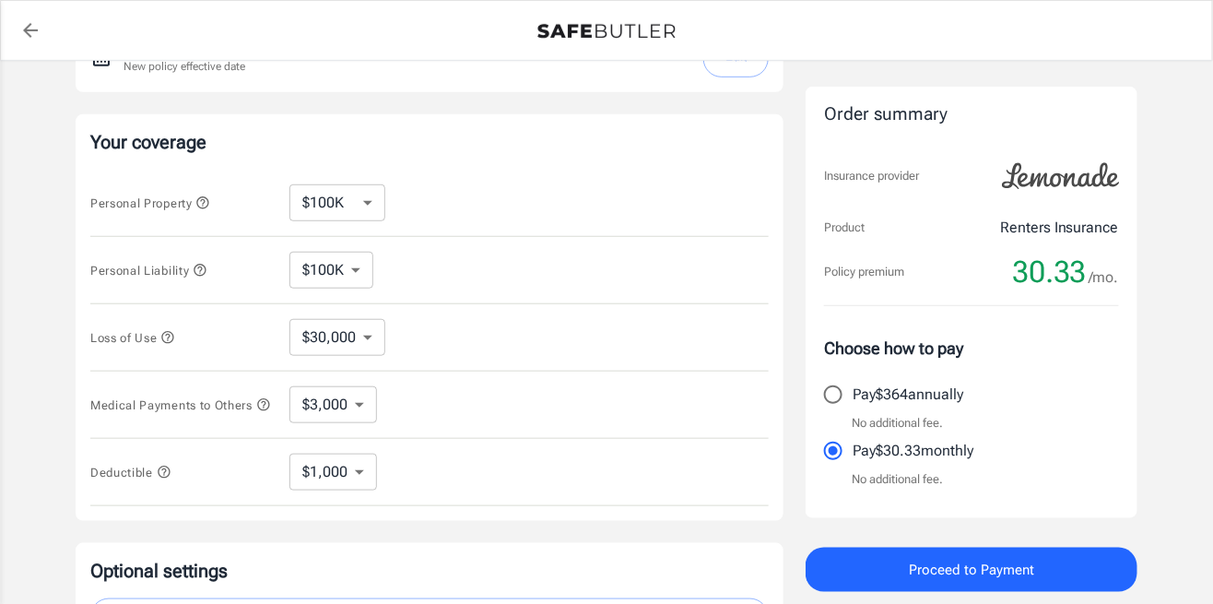
click at [343, 257] on select "$100K $300K $500K" at bounding box center [331, 270] width 84 height 37
click at [289, 252] on select "$100K $300K $500K" at bounding box center [331, 270] width 84 height 37
click at [353, 333] on select "$30,000 $39,000 $51,000 $63,000 $78,000 $99,000 $123K $153K $189K $198K" at bounding box center [337, 337] width 96 height 37
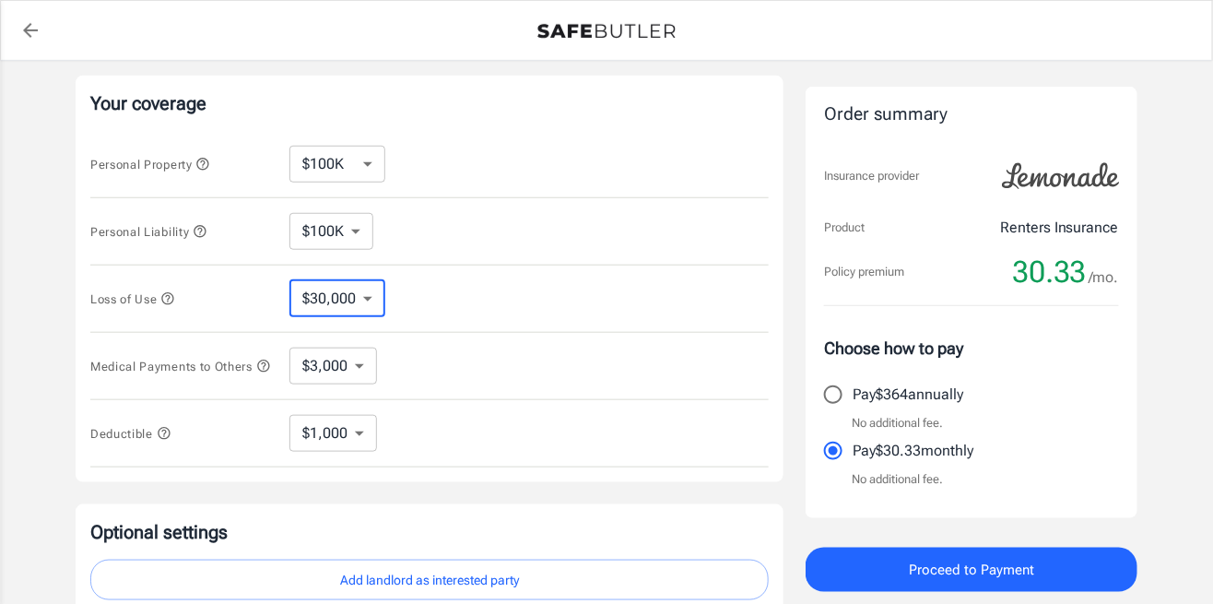
scroll to position [367, 0]
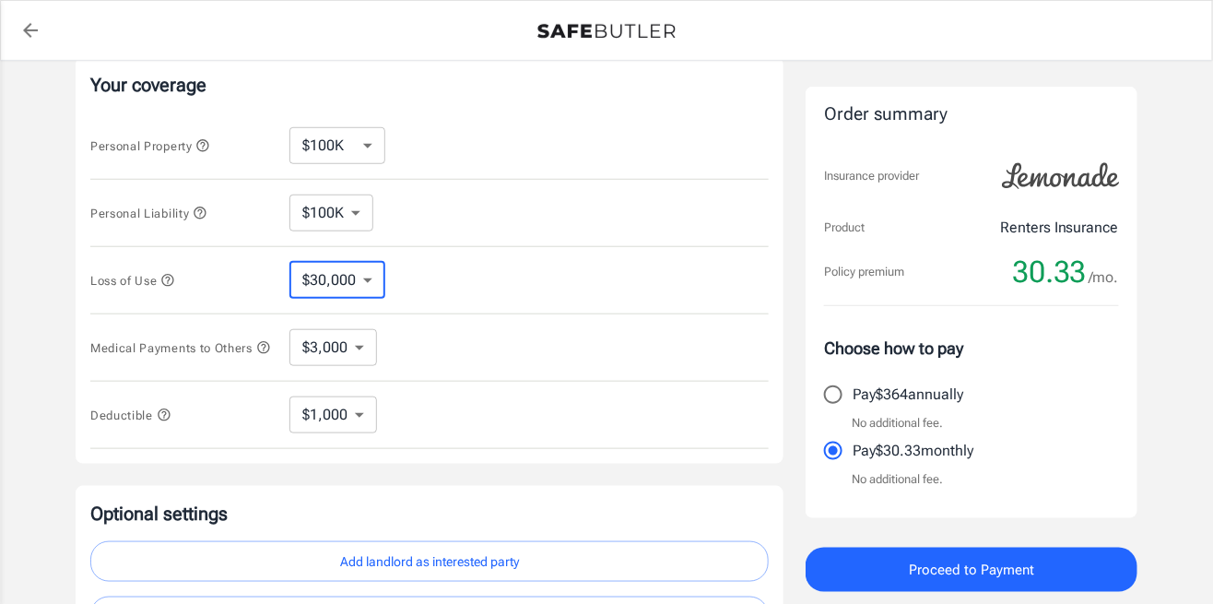
click at [347, 141] on select "$10,000 $15,000 $20,000 $25,000 $30,000 $40,000 $50,000 $100K $150K $200K $250K" at bounding box center [337, 145] width 96 height 37
click at [490, 322] on div "Medical Payments to Others $1,000 $3,000 $5,000 ​" at bounding box center [429, 347] width 678 height 67
click at [339, 346] on select "$1,000 $3,000 $5,000" at bounding box center [333, 347] width 88 height 37
click at [461, 330] on div "Medical Payments to Others $1,000 $3,000 $5,000 ​" at bounding box center [429, 347] width 678 height 67
click at [347, 276] on select "$30,000 $39,000 $51,000 $63,000 $78,000 $99,000 $123K $153K $189K $198K" at bounding box center [337, 280] width 96 height 37
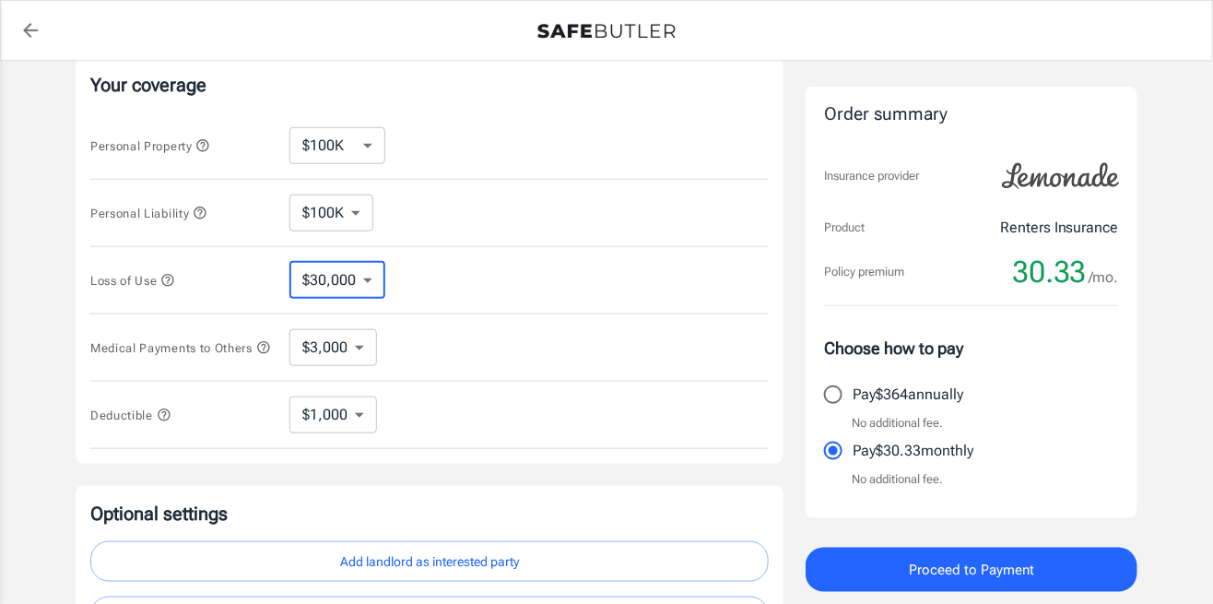
select select "123000"
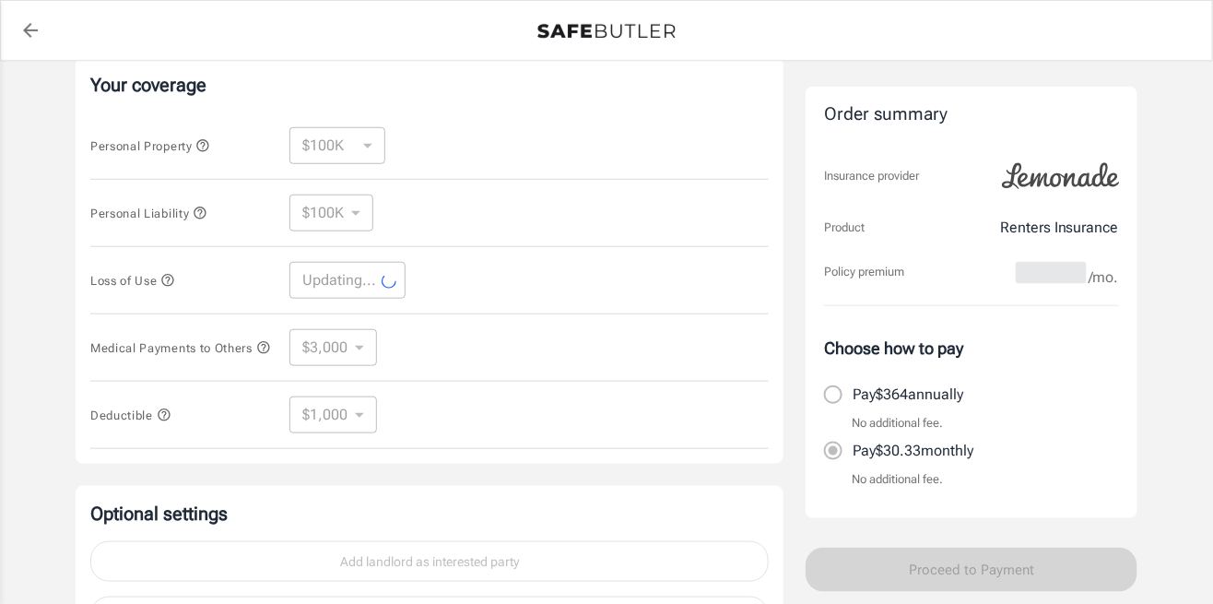
select select "123000"
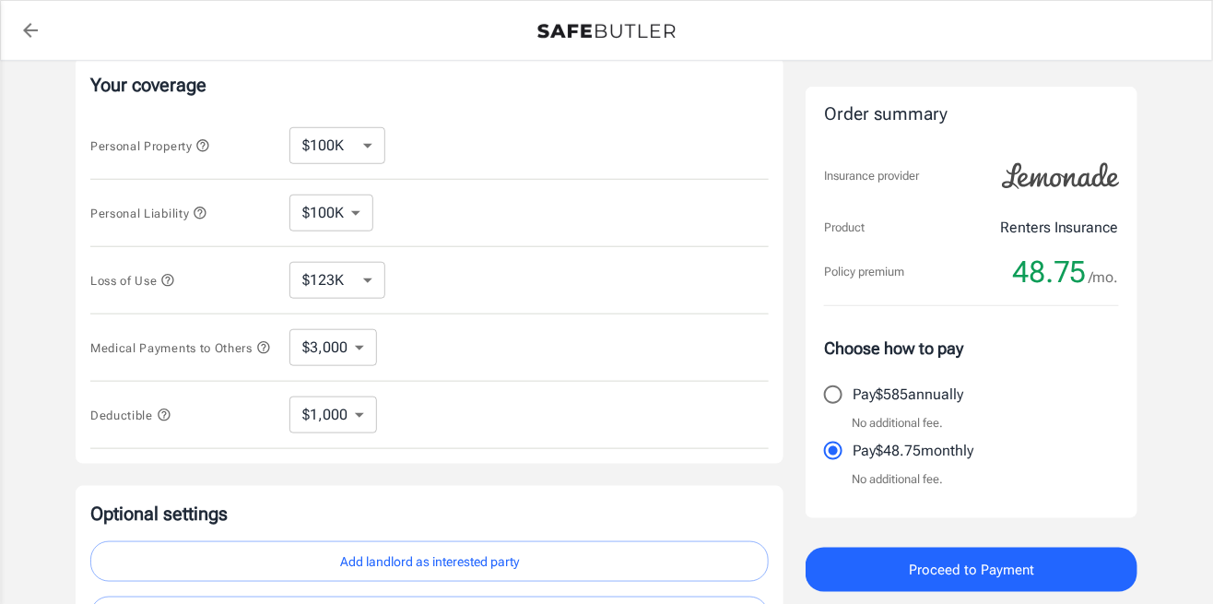
click at [205, 149] on span "Personal Property" at bounding box center [150, 146] width 120 height 14
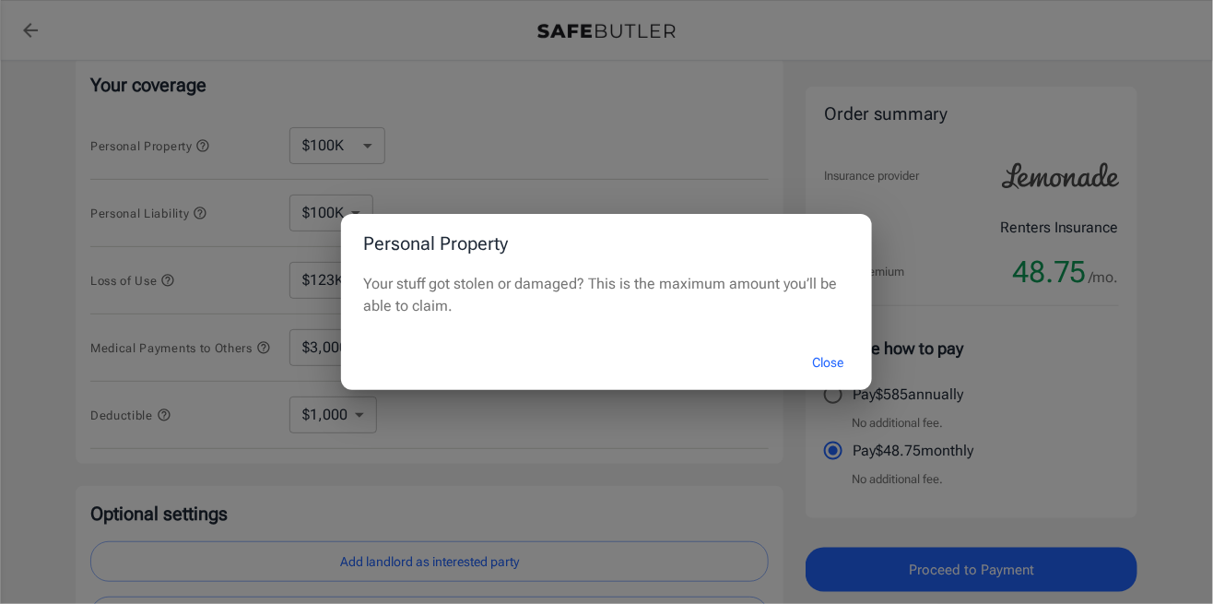
click at [815, 355] on button "Close" at bounding box center [828, 363] width 74 height 40
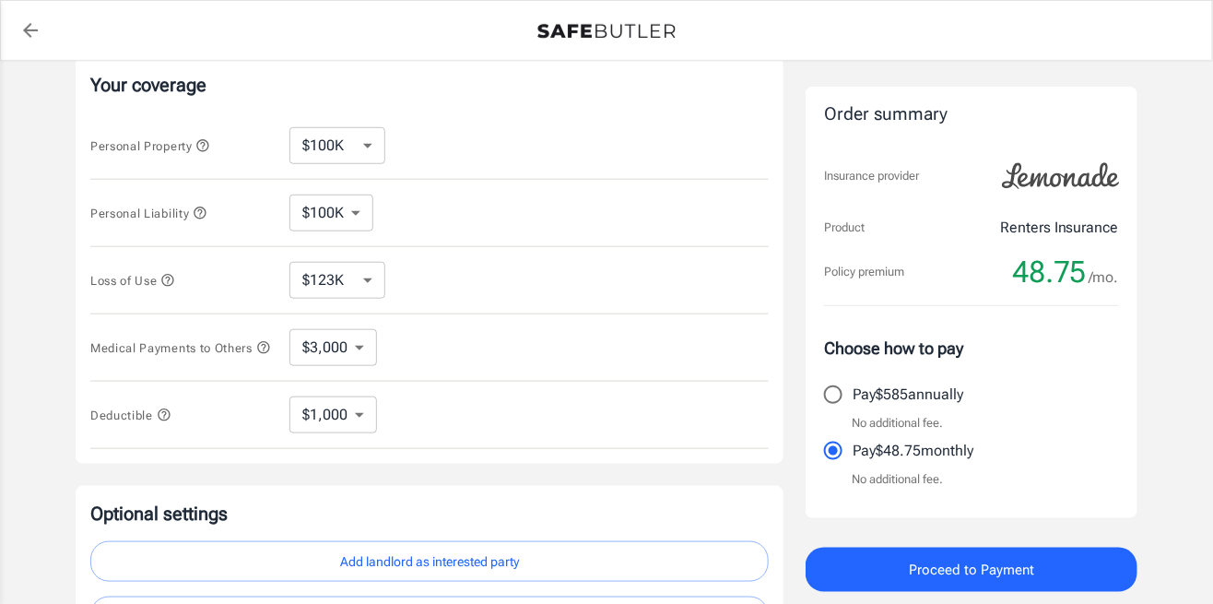
click at [207, 212] on icon "button" at bounding box center [200, 212] width 15 height 15
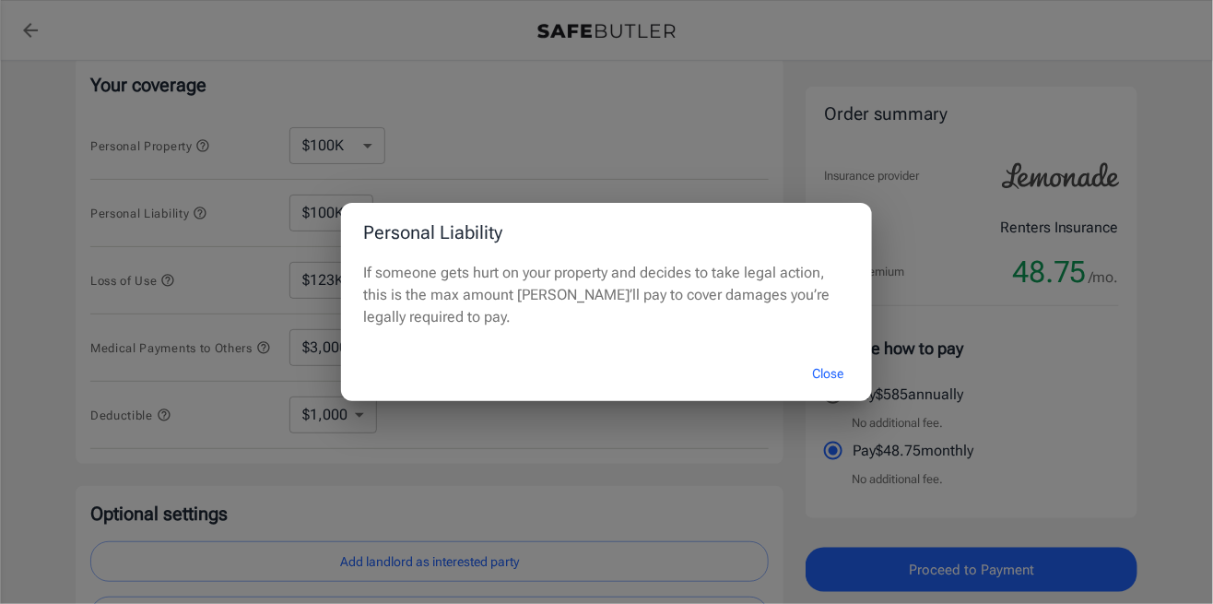
click at [588, 114] on div "Personal Liability If someone gets hurt on your property and decides to take le…" at bounding box center [606, 302] width 1213 height 604
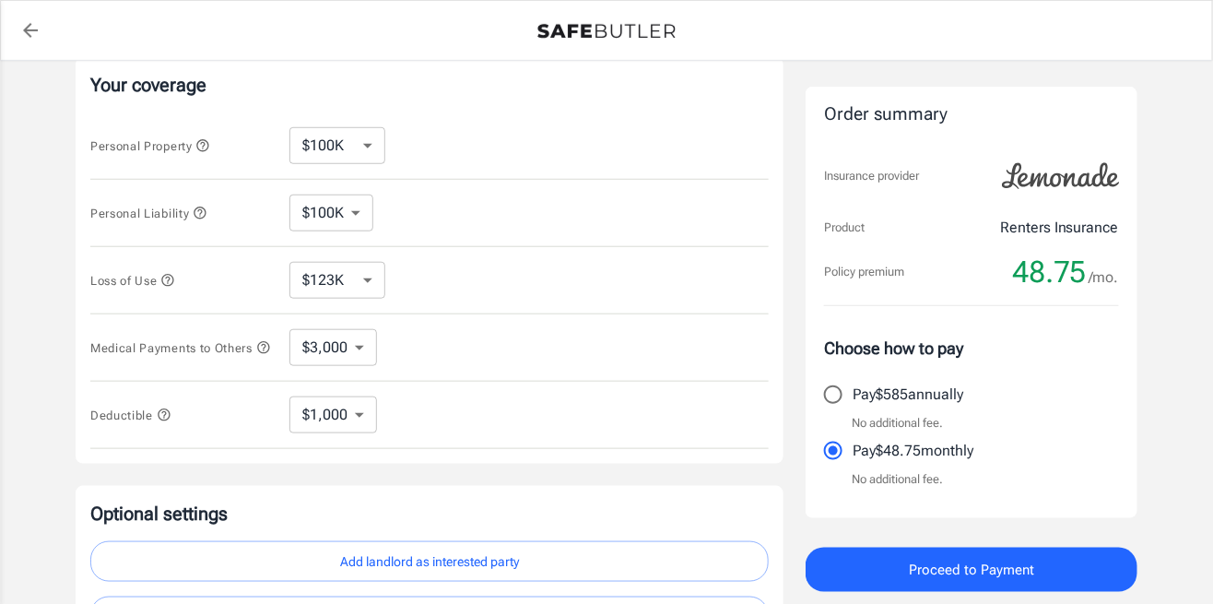
click at [163, 282] on icon "button" at bounding box center [167, 280] width 15 height 15
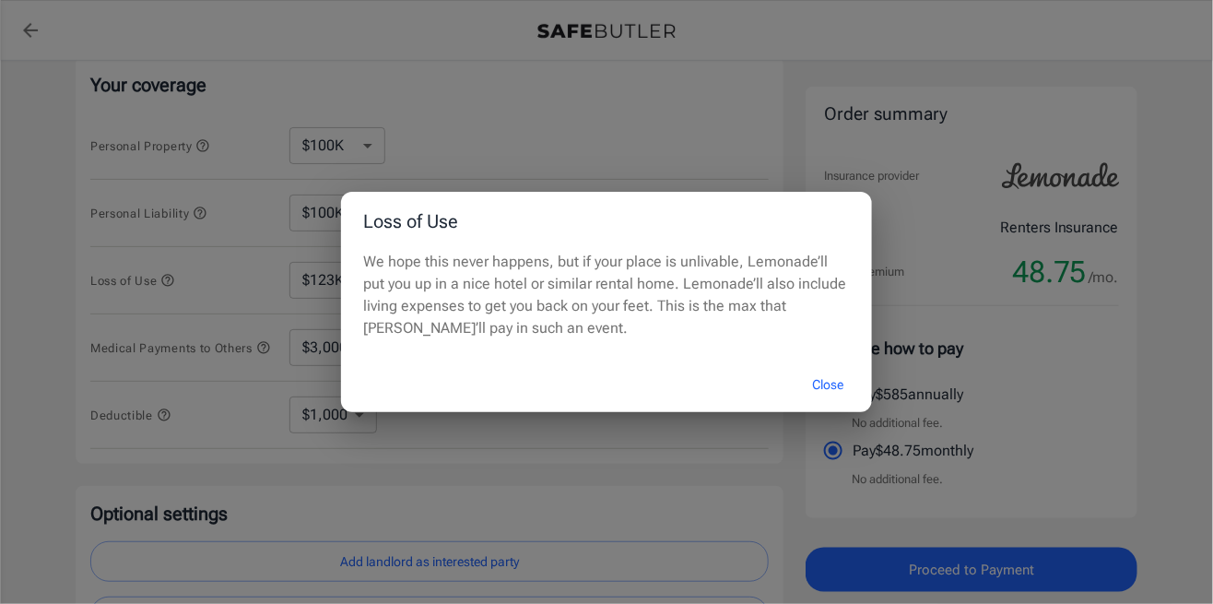
click at [832, 388] on button "Close" at bounding box center [828, 385] width 74 height 40
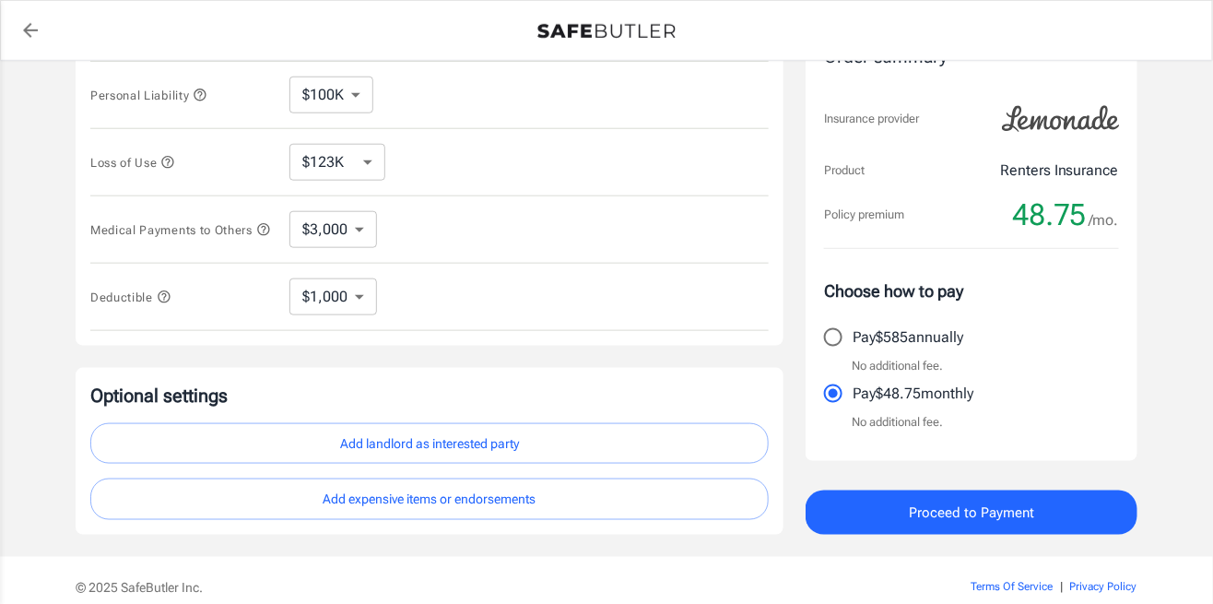
scroll to position [0, 0]
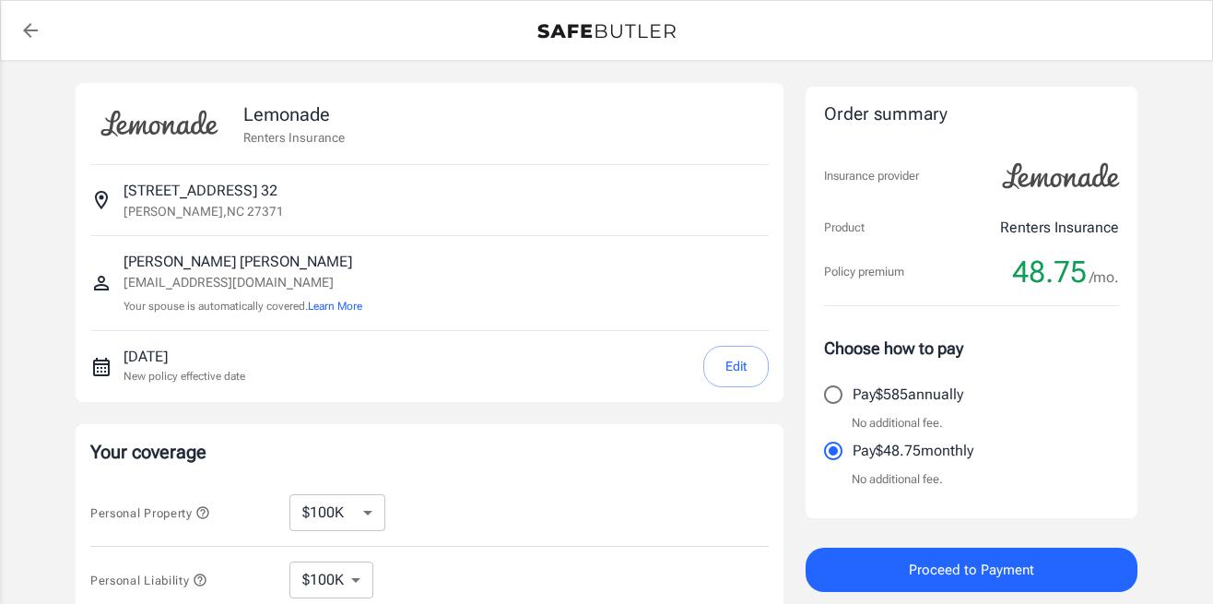
select select "100000"
select select "123000"
select select "3000"
select select "1000"
